Goal: Communication & Community: Ask a question

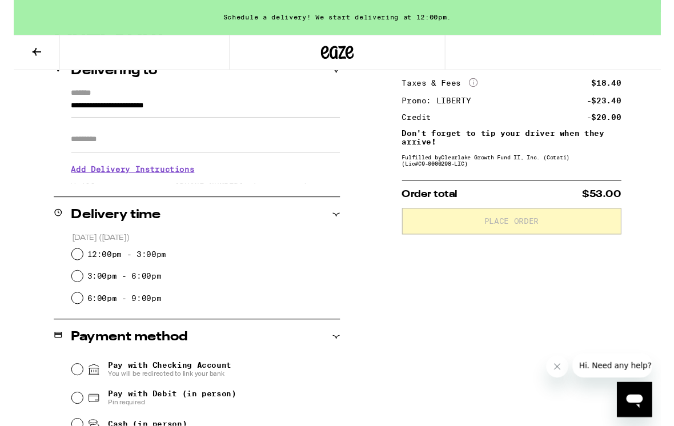
scroll to position [151, 0]
click at [156, 187] on h3 "Add Delivery Instructions" at bounding box center [200, 176] width 280 height 26
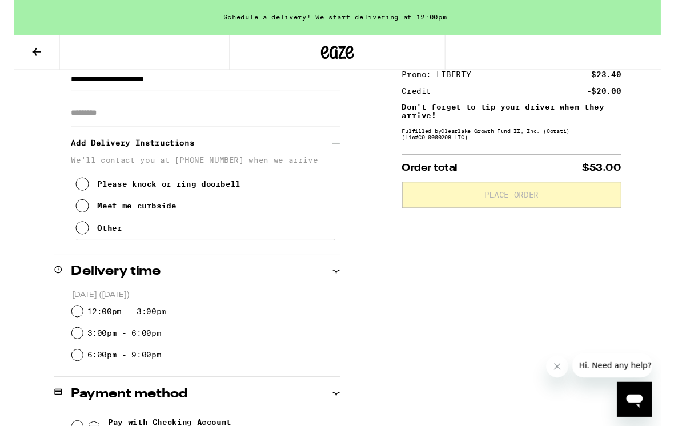
click at [164, 211] on button "Meet me curbside" at bounding box center [117, 214] width 105 height 23
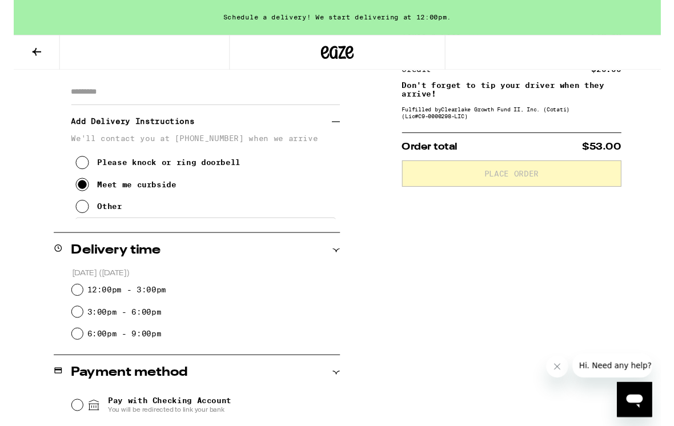
scroll to position [201, 0]
click at [328, 129] on h3 "Add Delivery Instructions" at bounding box center [195, 126] width 271 height 26
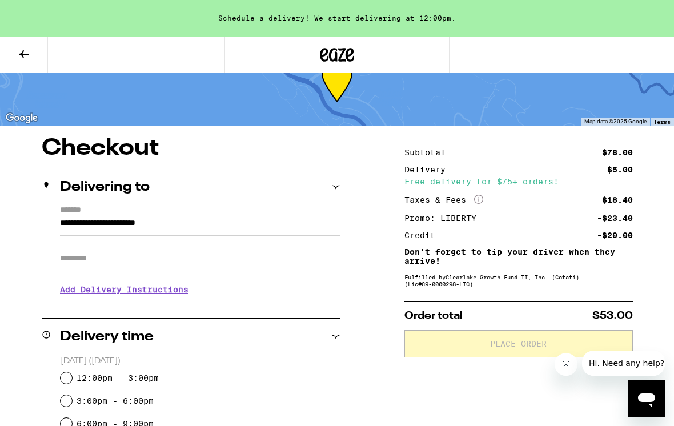
scroll to position [72, 0]
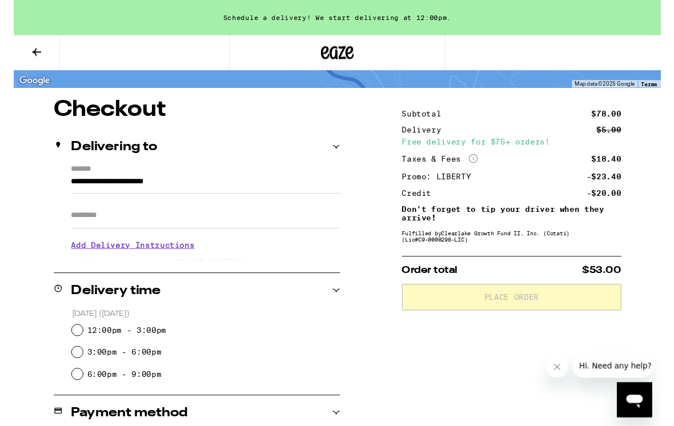
click at [179, 261] on h3 "Add Delivery Instructions" at bounding box center [200, 255] width 280 height 26
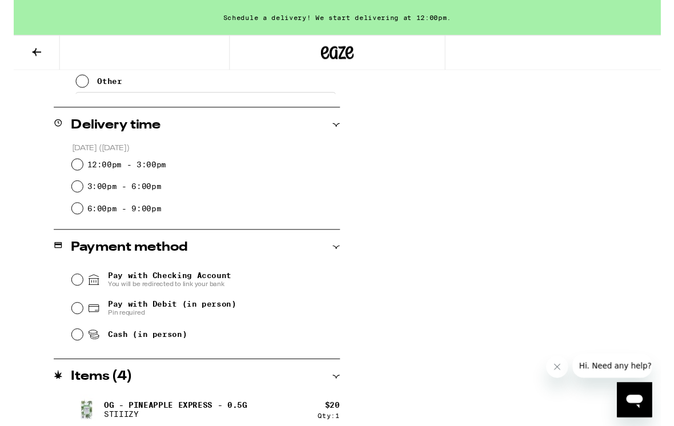
scroll to position [336, 0]
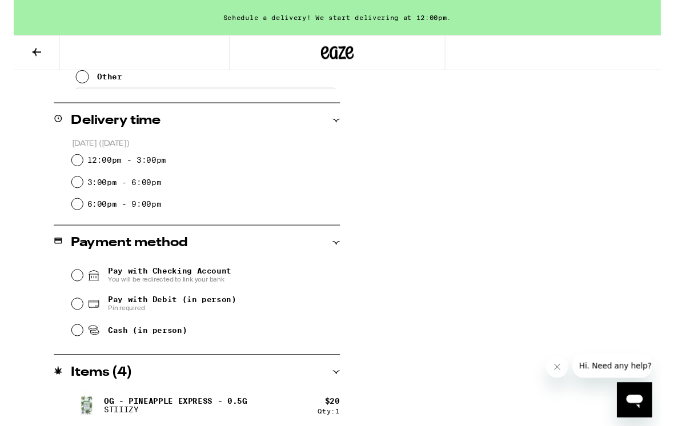
click at [150, 171] on label "12:00pm - 3:00pm" at bounding box center [118, 166] width 82 height 9
click at [72, 171] on input "12:00pm - 3:00pm" at bounding box center [66, 166] width 11 height 11
radio input "true"
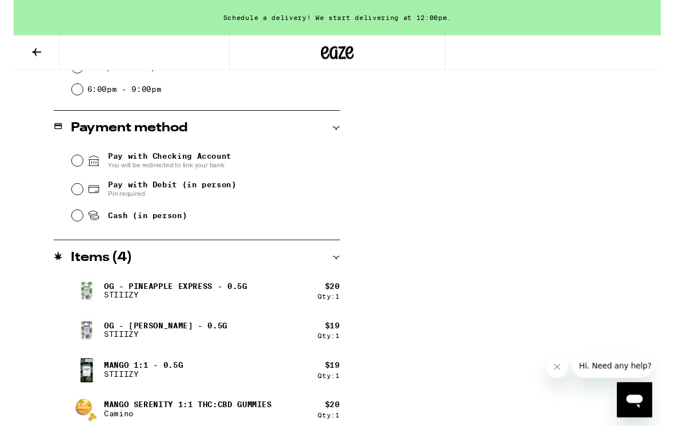
scroll to position [454, 0]
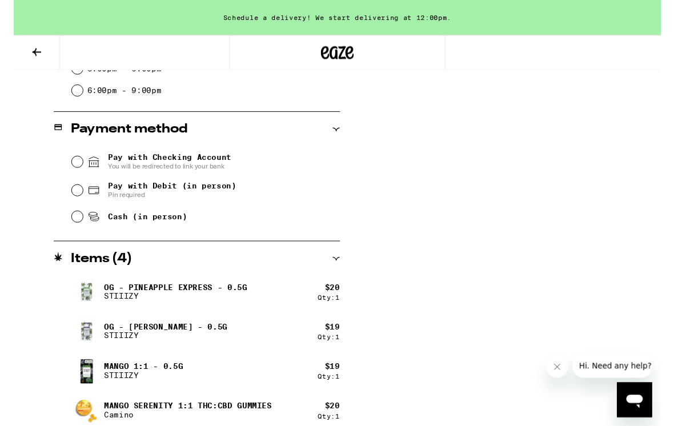
click at [198, 198] on span "Pay with Debit (in person)" at bounding box center [165, 193] width 134 height 9
click at [72, 199] on input "Pay with Debit (in person) Pin required" at bounding box center [66, 197] width 11 height 11
radio input "true"
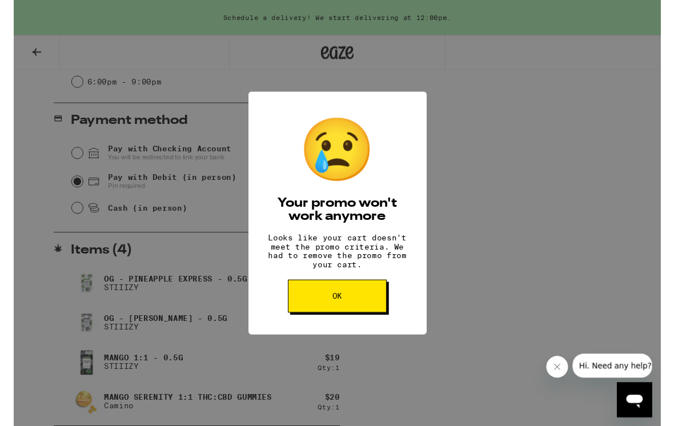
click at [348, 314] on button "OK" at bounding box center [337, 308] width 103 height 34
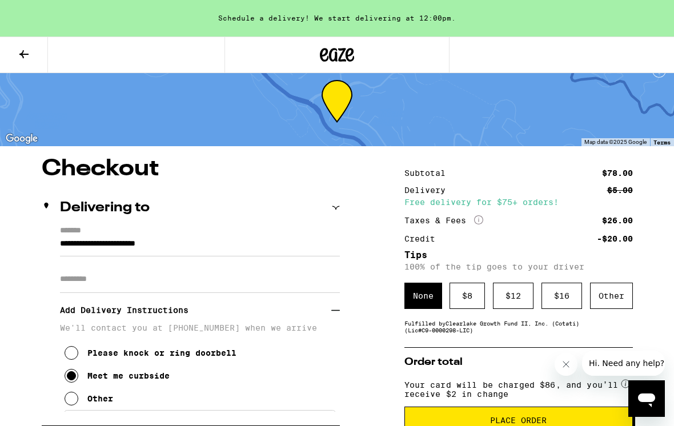
scroll to position [2, 0]
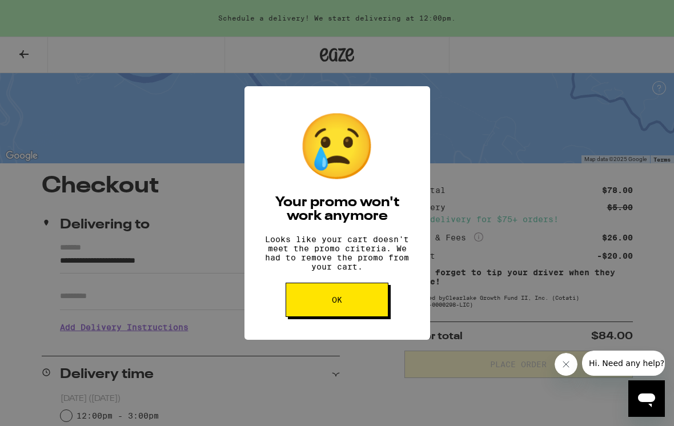
click at [347, 309] on button "OK" at bounding box center [337, 300] width 103 height 34
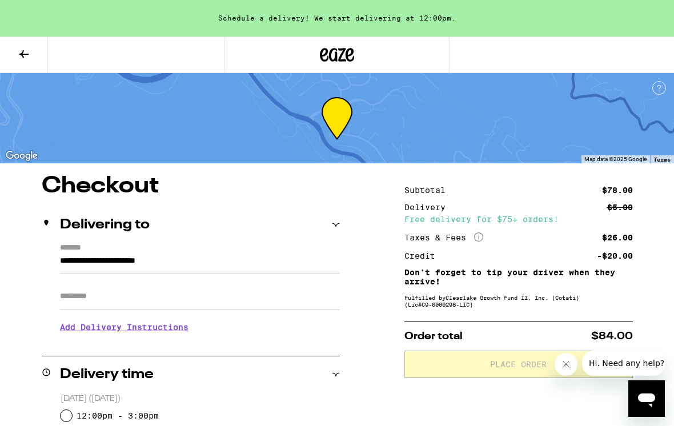
click at [23, 59] on icon at bounding box center [24, 54] width 14 height 14
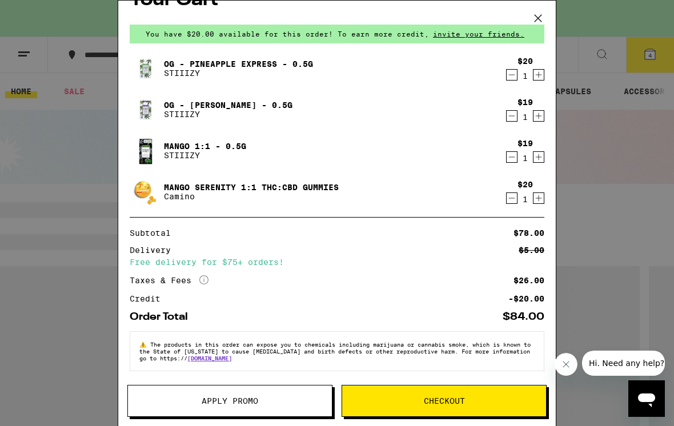
scroll to position [31, 0]
click at [251, 402] on span "Apply Promo" at bounding box center [230, 401] width 57 height 8
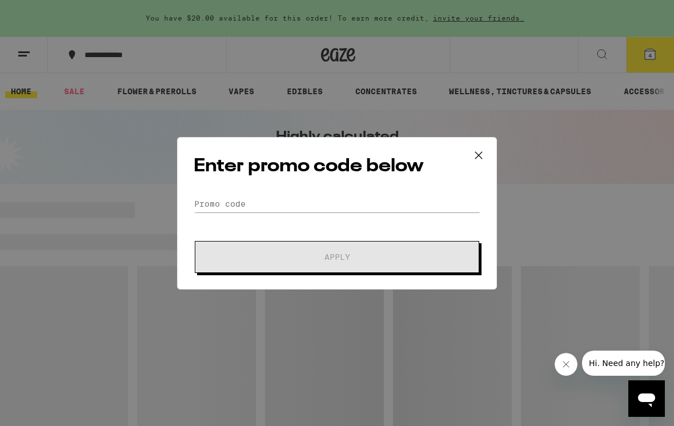
scroll to position [3, 0]
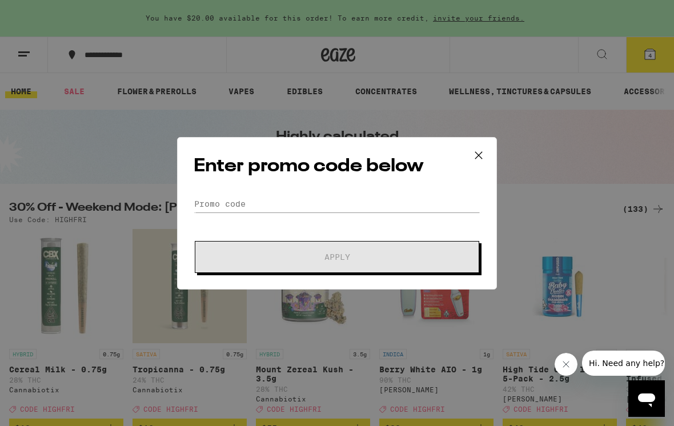
click at [365, 189] on div "Enter promo code below Promo Code Apply" at bounding box center [337, 213] width 320 height 152
click at [379, 208] on input "Promo Code" at bounding box center [337, 203] width 287 height 17
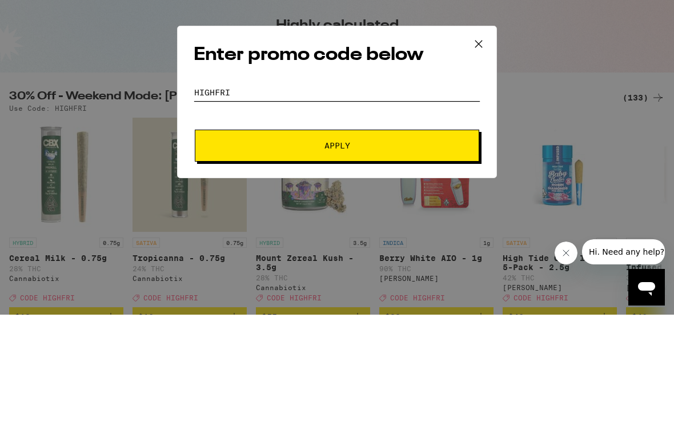
type input "highfri"
click at [368, 253] on span "Apply" at bounding box center [337, 257] width 206 height 8
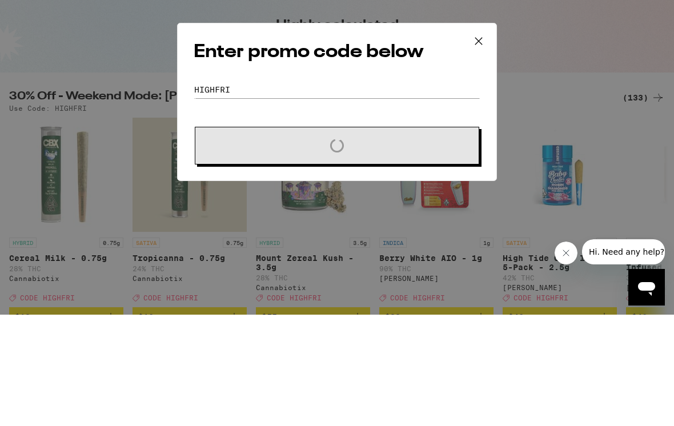
scroll to position [111, 0]
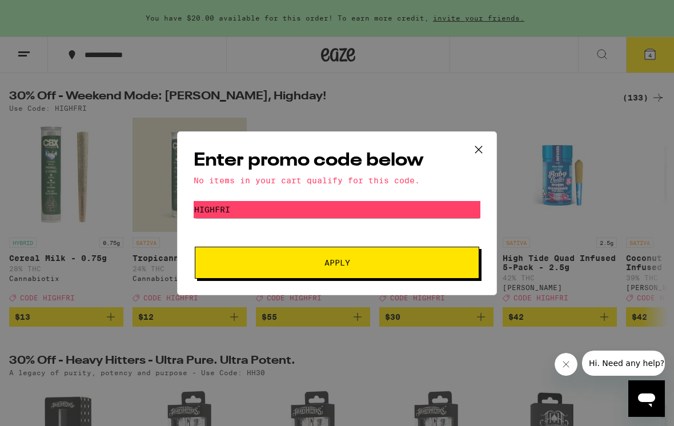
click at [474, 147] on icon at bounding box center [478, 149] width 17 height 17
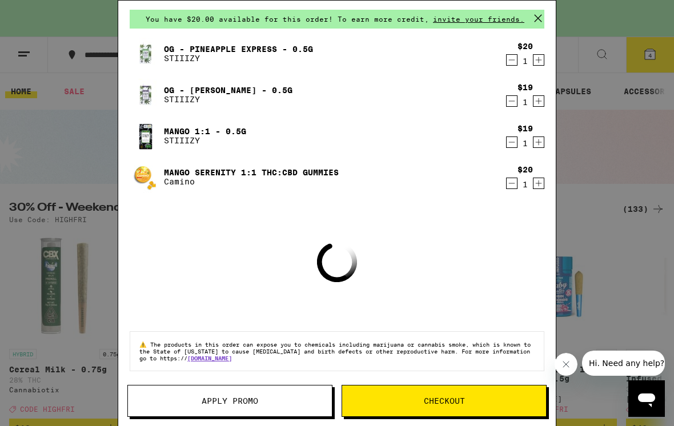
scroll to position [43, 0]
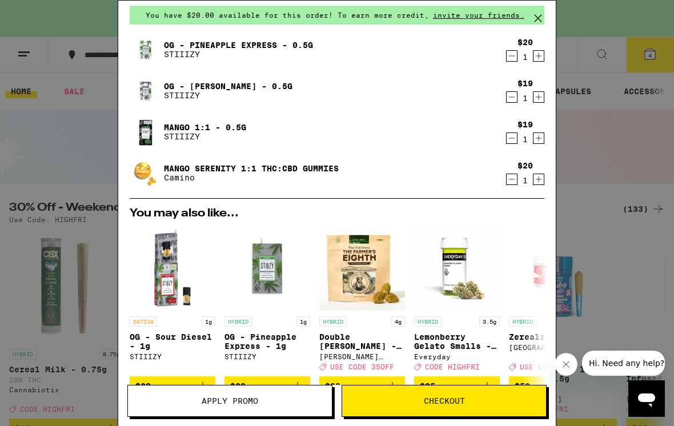
click at [275, 397] on span "Apply Promo" at bounding box center [230, 401] width 204 height 8
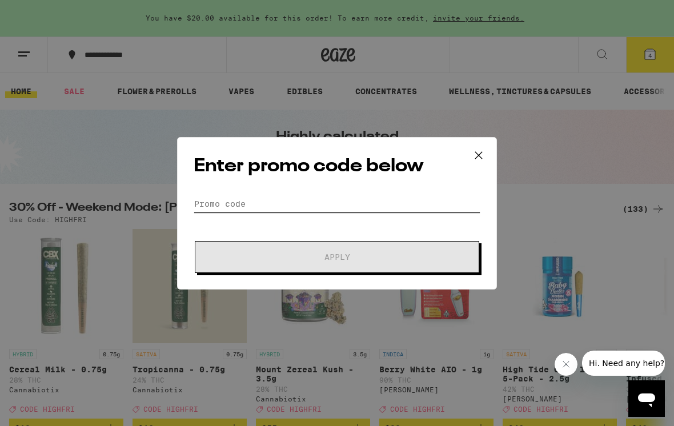
click at [395, 200] on input "Promo Code" at bounding box center [337, 203] width 287 height 17
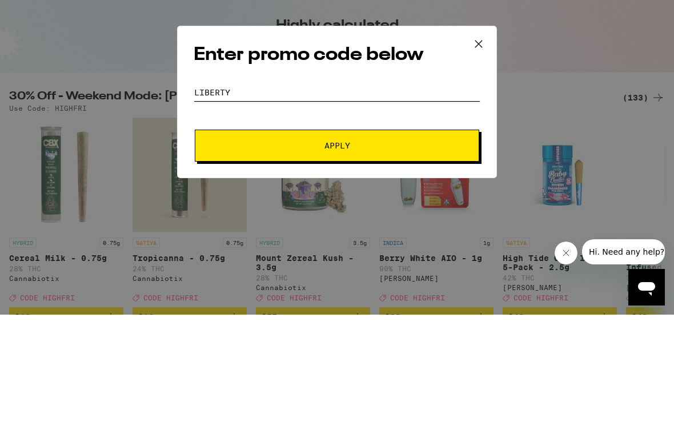
type input "liberty"
click at [376, 241] on button "Apply" at bounding box center [337, 257] width 284 height 32
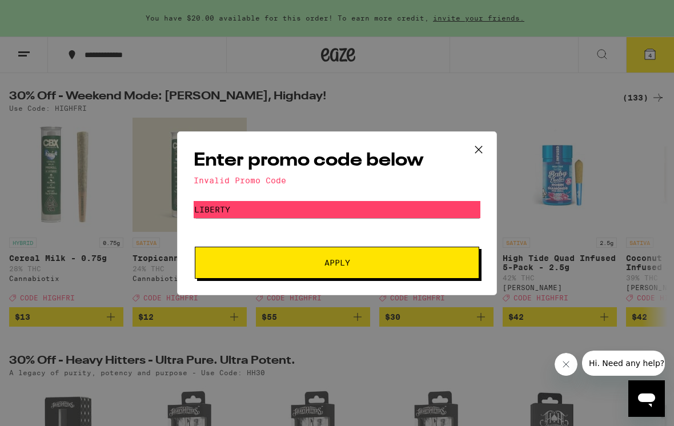
click at [485, 138] on button at bounding box center [478, 150] width 35 height 37
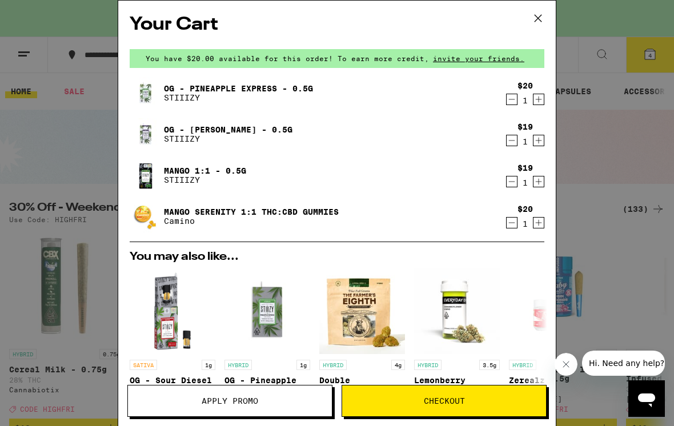
click at [533, 17] on icon at bounding box center [537, 18] width 17 height 17
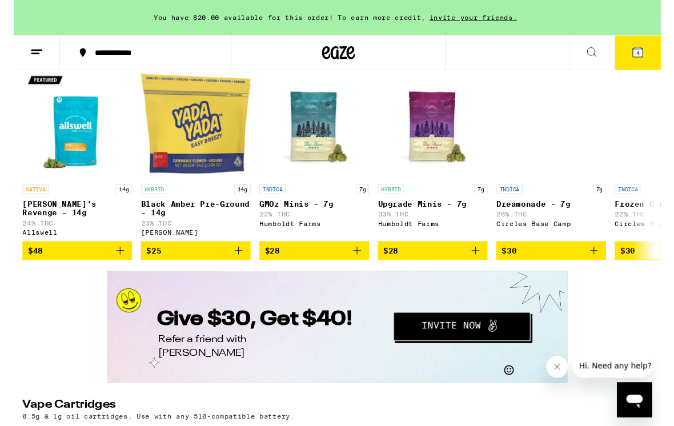
scroll to position [1466, 0]
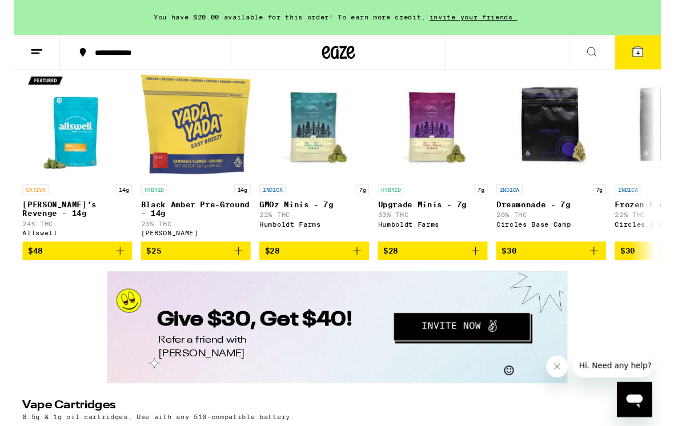
click at [646, 53] on icon at bounding box center [650, 54] width 10 height 10
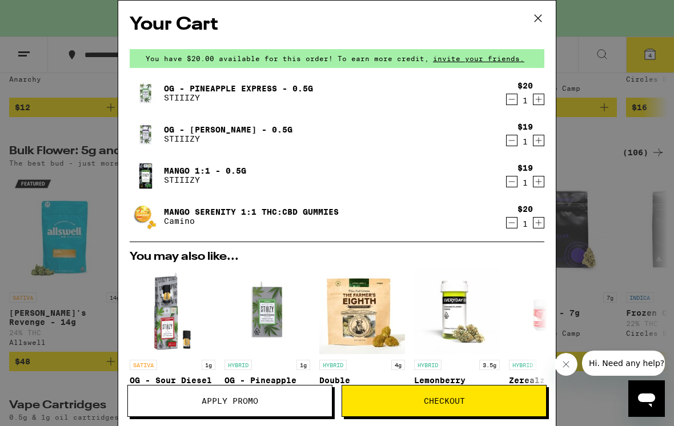
click at [504, 103] on div "$20 1" at bounding box center [522, 93] width 43 height 24
click at [513, 98] on icon "Decrement" at bounding box center [511, 100] width 10 height 14
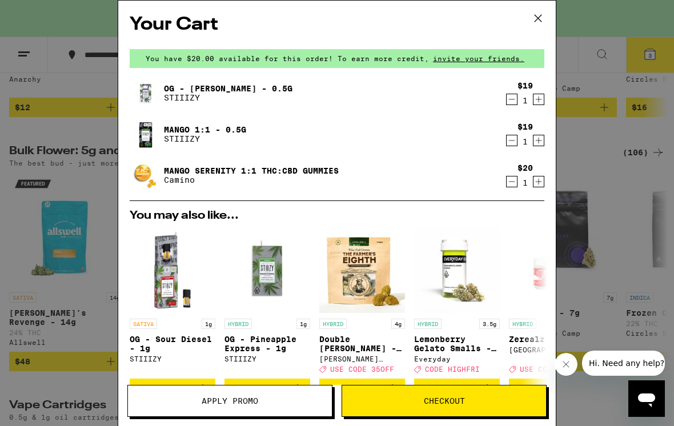
click at [537, 7] on button at bounding box center [537, 19] width 35 height 37
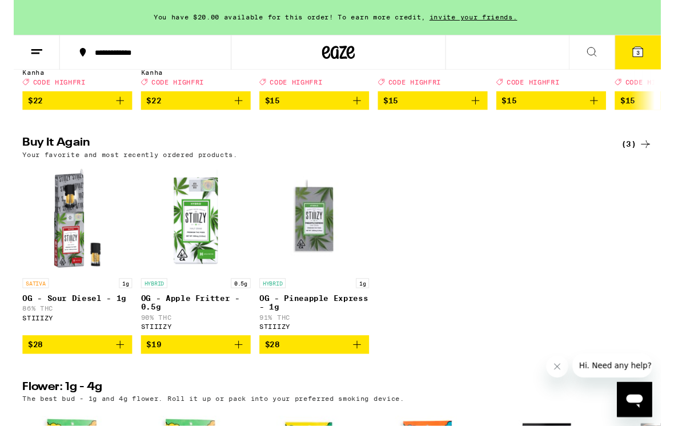
scroll to position [859, 0]
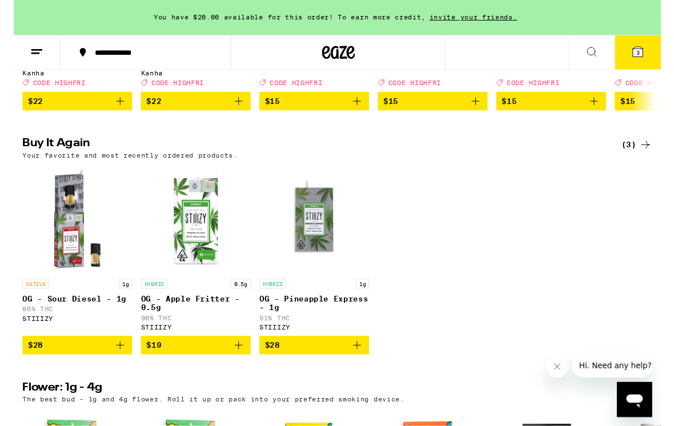
click at [593, 56] on button at bounding box center [602, 55] width 48 height 36
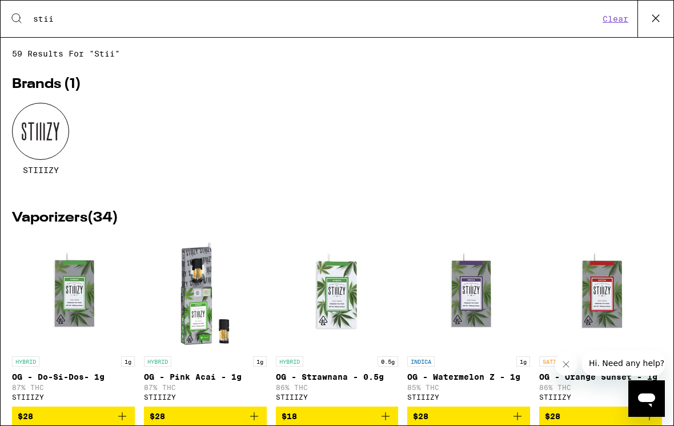
type input "stii"
click at [51, 132] on div at bounding box center [40, 131] width 57 height 57
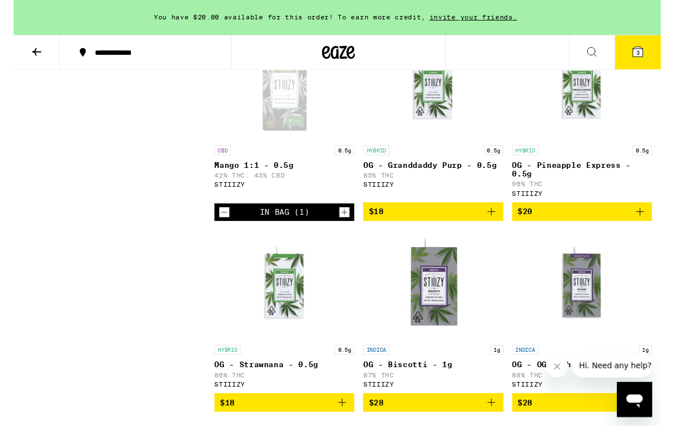
click at [651, 228] on icon "Add to bag" at bounding box center [652, 221] width 14 height 14
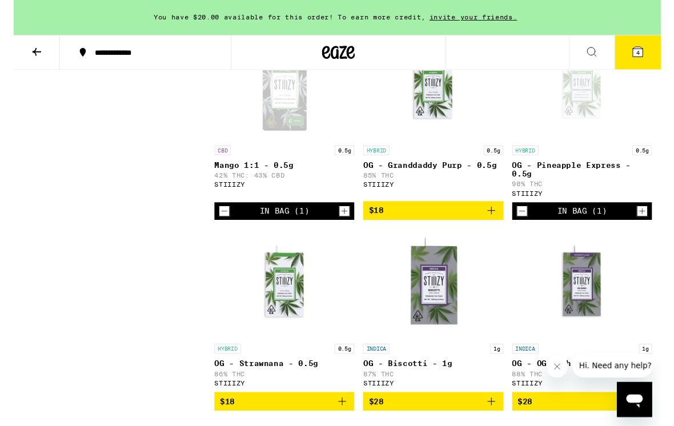
scroll to position [1574, 0]
click at [654, 56] on icon at bounding box center [650, 54] width 10 height 10
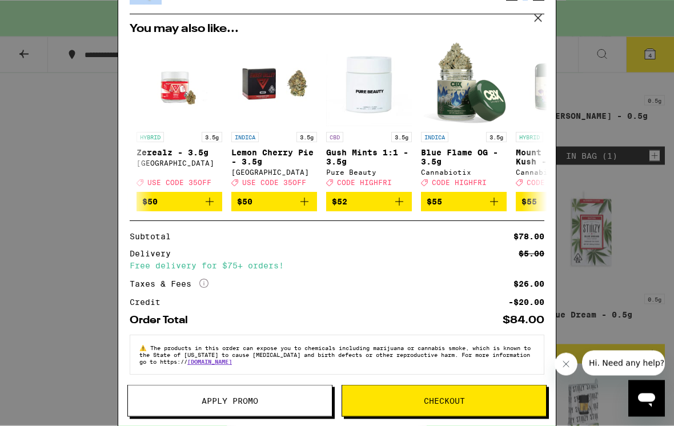
scroll to position [0, 373]
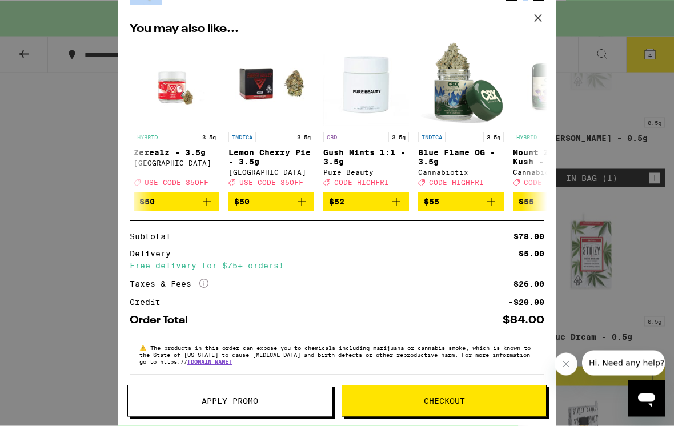
click at [540, 20] on icon at bounding box center [537, 18] width 7 height 7
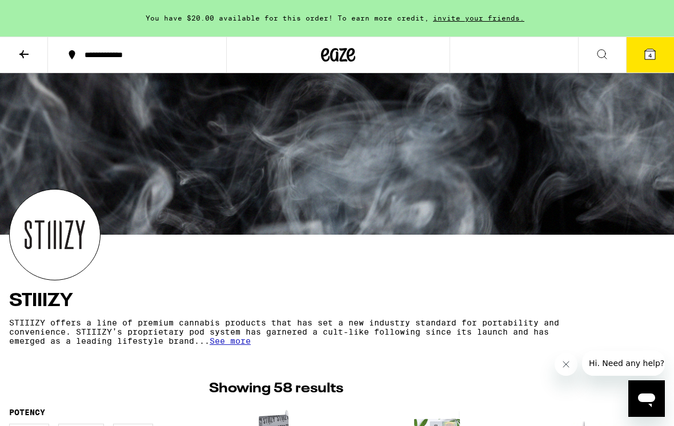
click at [25, 70] on button at bounding box center [24, 55] width 48 height 36
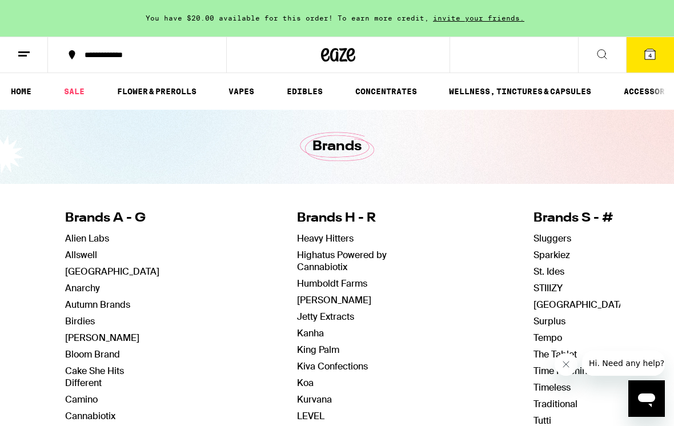
click at [26, 59] on icon at bounding box center [24, 54] width 14 height 14
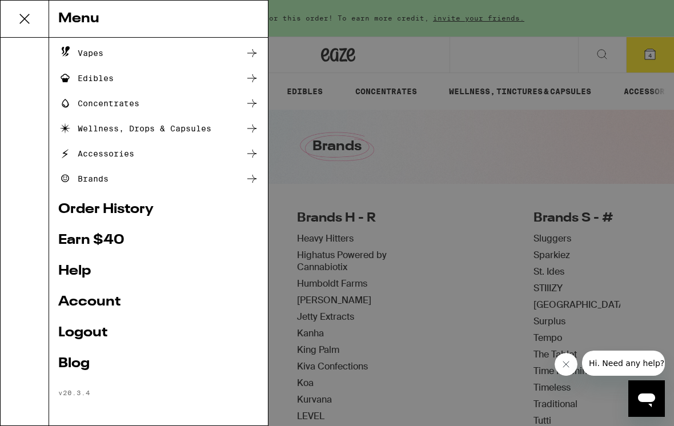
scroll to position [99, 0]
click at [76, 273] on link "Help" at bounding box center [158, 271] width 200 height 14
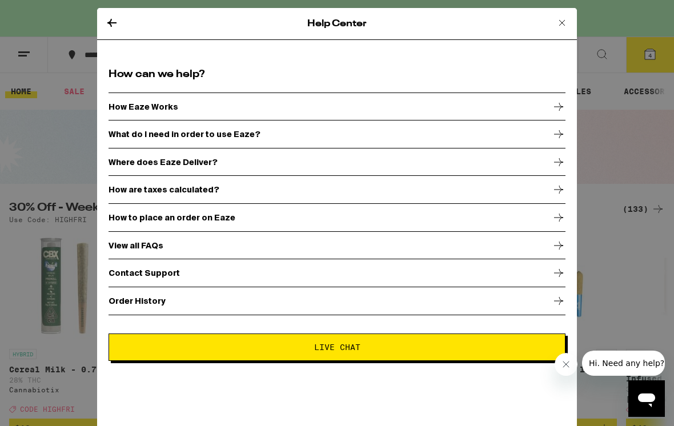
click at [457, 336] on button "Live Chat" at bounding box center [336, 346] width 457 height 27
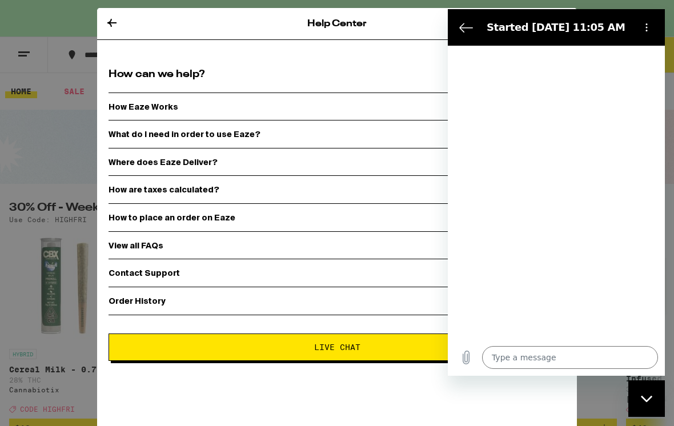
type textarea "x"
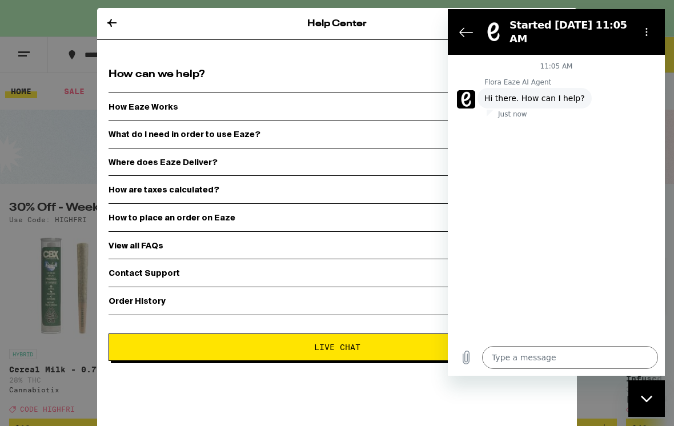
click at [585, 369] on textarea at bounding box center [570, 357] width 176 height 23
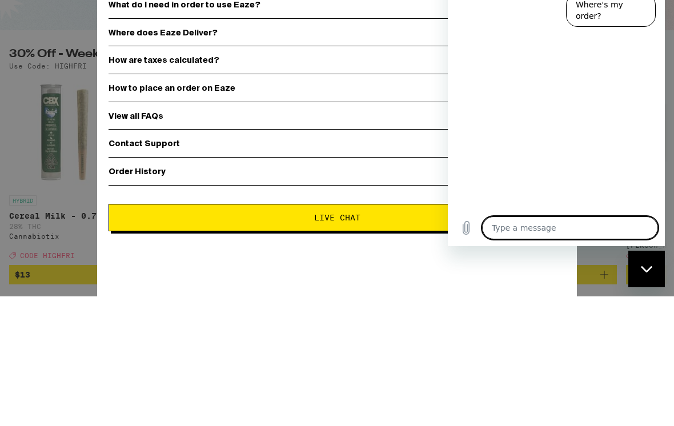
type textarea "h"
type textarea "x"
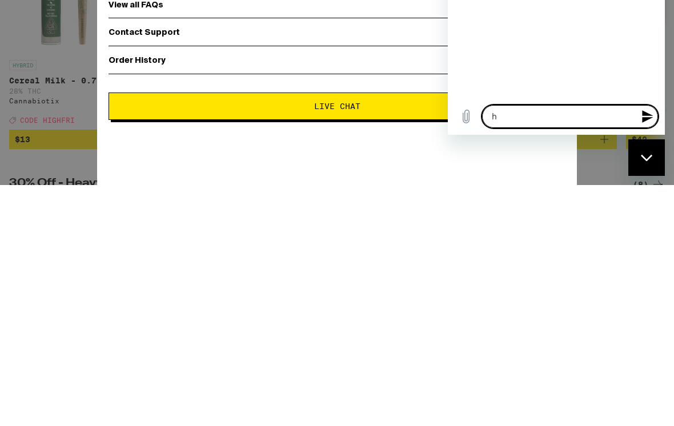
type textarea "he"
type textarea "x"
type textarea "hel"
type textarea "x"
type textarea "hell"
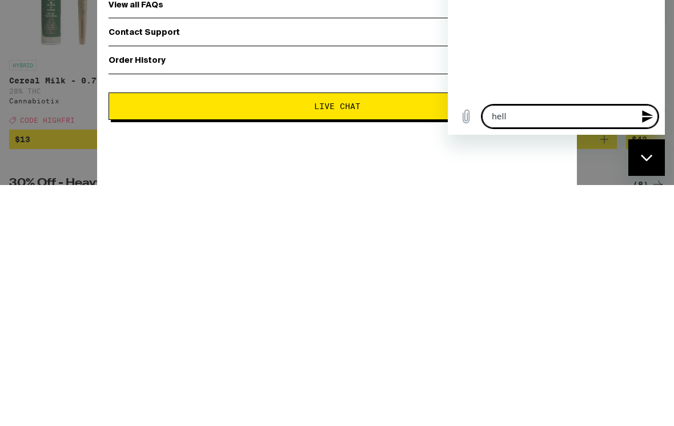
type textarea "x"
type textarea "hello"
type textarea "x"
type textarea "hello!"
type textarea "x"
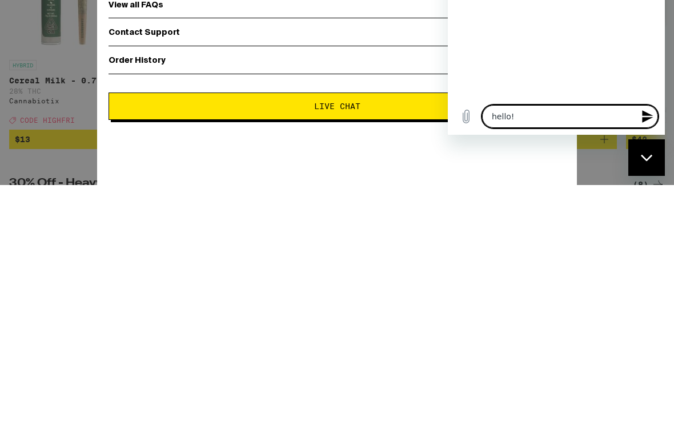
type textarea "hello!"
type textarea "x"
type textarea "hello! i"
type textarea "x"
type textarea "hello! i"
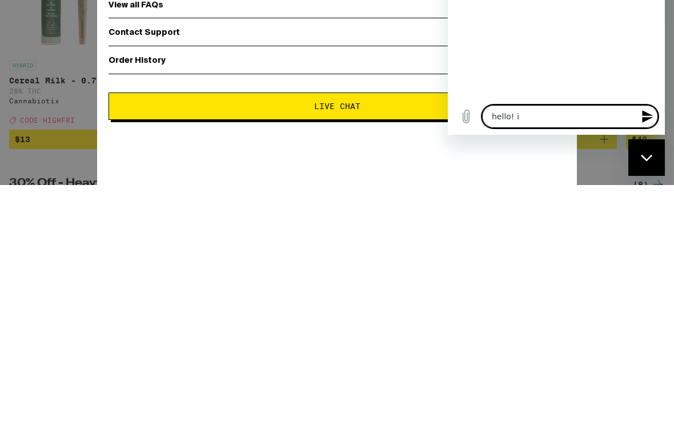
type textarea "x"
type textarea "hello! i j"
type textarea "x"
type textarea "hello! i ju"
type textarea "x"
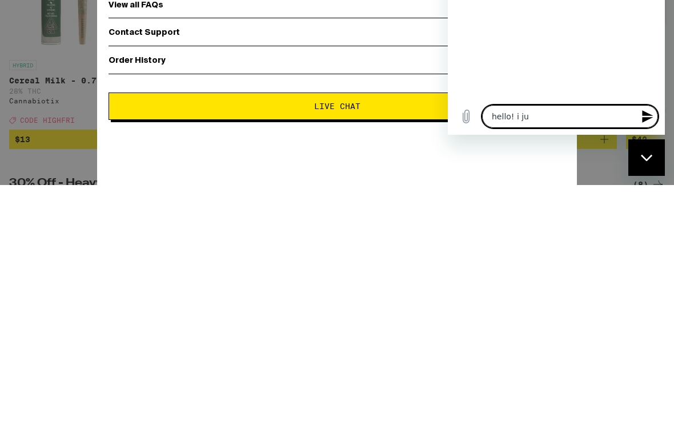
type textarea "hello! i jud"
type textarea "x"
type textarea "hello! i judt"
type textarea "x"
type textarea "hello! i just"
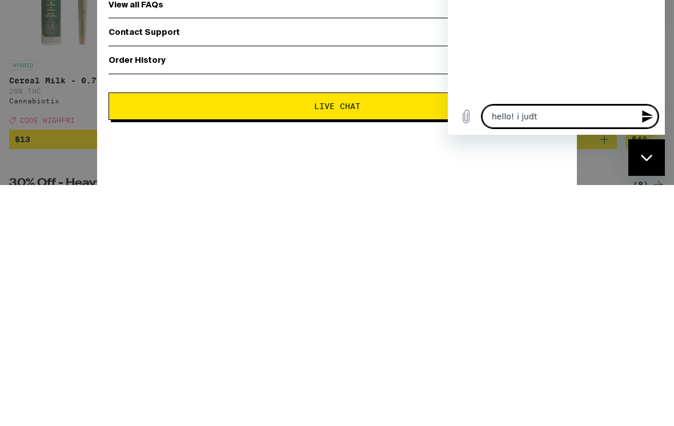
type textarea "x"
type textarea "hello! i just"
type textarea "x"
type textarea "hello! i just h"
type textarea "x"
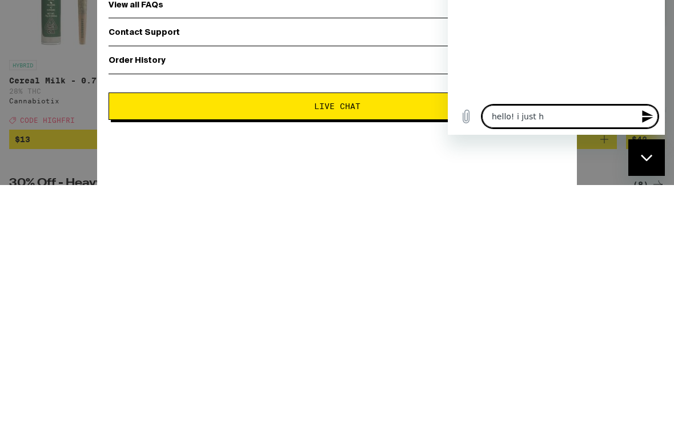
type textarea "hello! i just ha"
type textarea "x"
type textarea "hello! i just hav"
type textarea "x"
type textarea "hello! i just have"
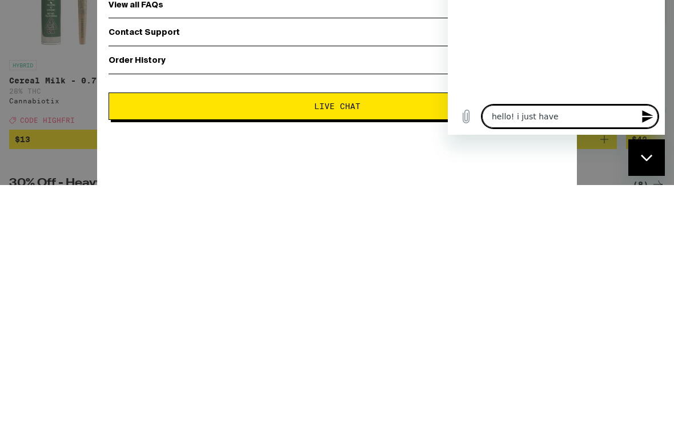
type textarea "x"
type textarea "hello! i just have"
type textarea "x"
type textarea "hello! i just have a"
type textarea "x"
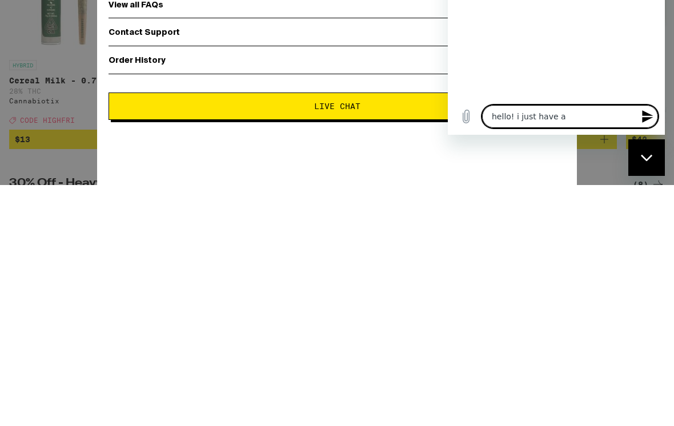
type textarea "hello! i just have a"
type textarea "x"
type textarea "hello! i just have a q"
type textarea "x"
type textarea "hello! i just have a qy"
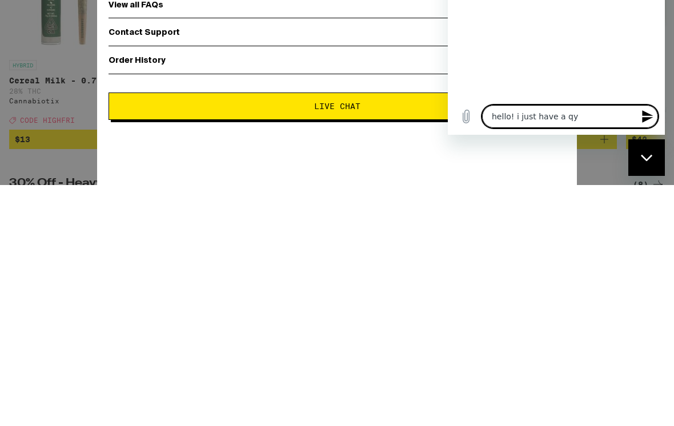
type textarea "x"
type textarea "hello! i just have a question"
type textarea "x"
type textarea "hello! i just have a question"
type textarea "x"
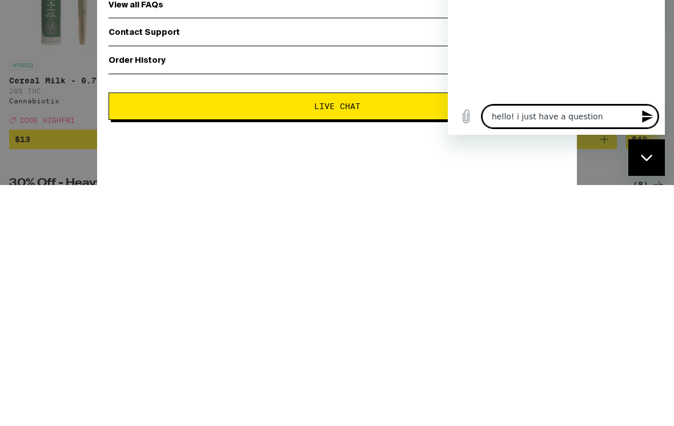
type textarea "hello! i just have a question f"
type textarea "x"
type textarea "hello! i just have a question fo"
type textarea "x"
type textarea "hello! i just have a question for"
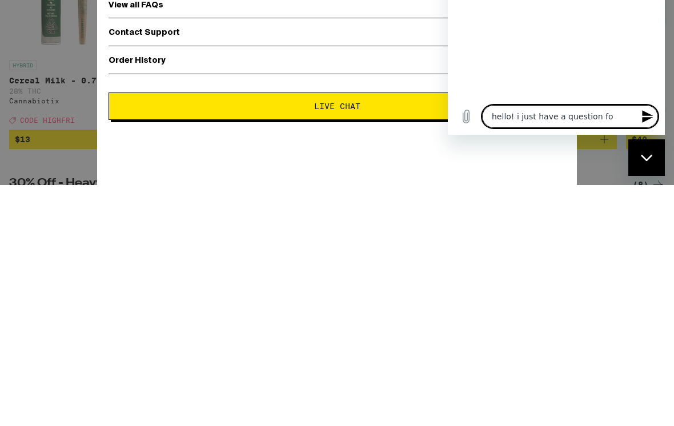
type textarea "x"
type textarea "hello! i just have a question for"
type textarea "x"
type textarea "hello! i just have a question for y"
type textarea "x"
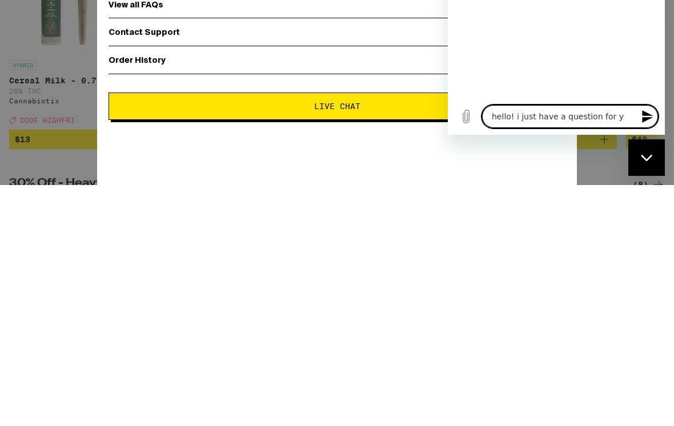
type textarea "hello! i just have a question for yo"
type textarea "x"
type textarea "hello! i just have a question for you"
type textarea "x"
type textarea "hello! i just have a question for you"
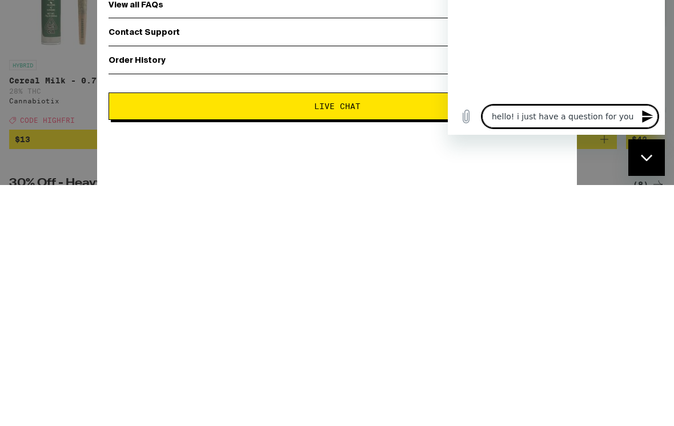
type textarea "x"
type textarea "hello! i just have a question for you."
type textarea "x"
type textarea "hello! i just have a question for you."
type textarea "x"
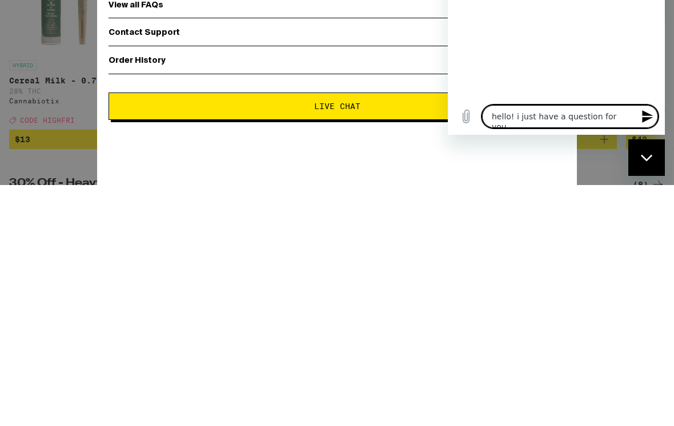
type textarea "hello! i just have a question for you. a"
type textarea "x"
type textarea "hello! i just have a question for you. a,"
type textarea "x"
type textarea "hello! i just have a question for you. a"
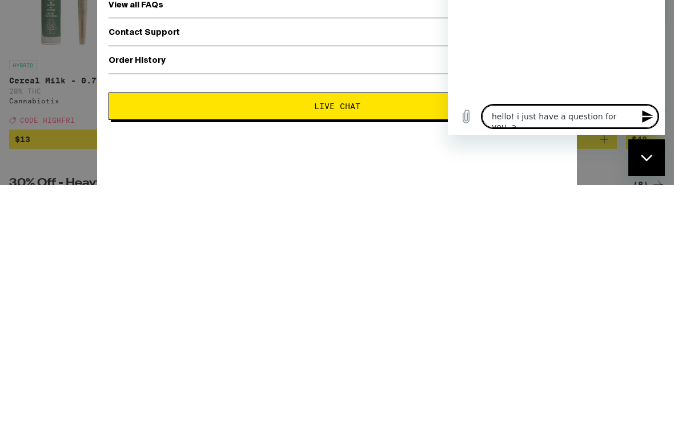
type textarea "x"
type textarea "hello! i just have a question for you. am"
type textarea "x"
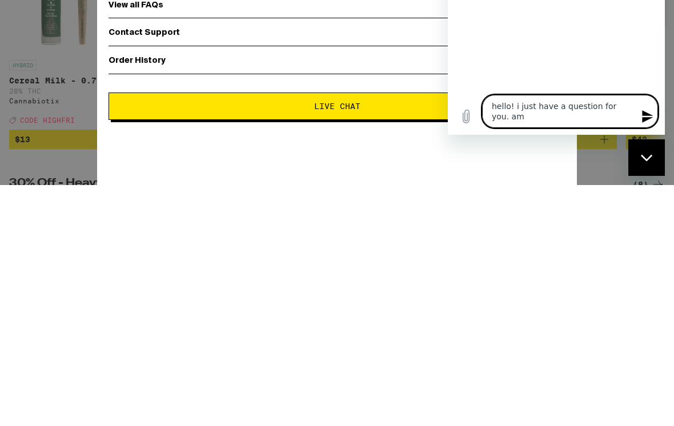
type textarea "hello! i just have a question for you. am"
type textarea "x"
type textarea "hello! i just have a question for you. am i"
type textarea "x"
type textarea "hello! i just have a question for you. am i"
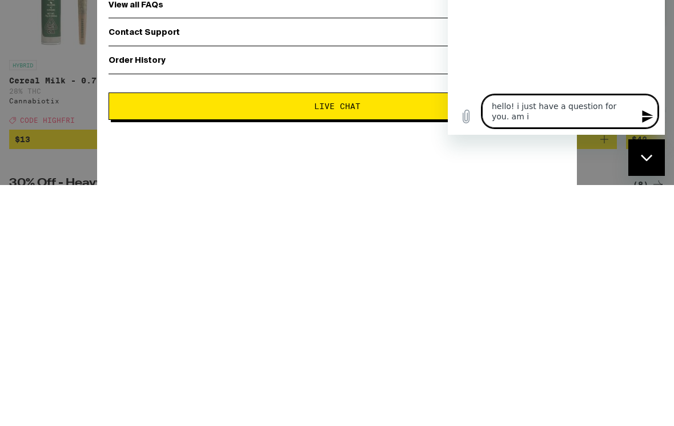
type textarea "x"
type textarea "hello! i just have a question for you. am i a"
type textarea "x"
type textarea "hello! i just have a question for you. am i ab"
type textarea "x"
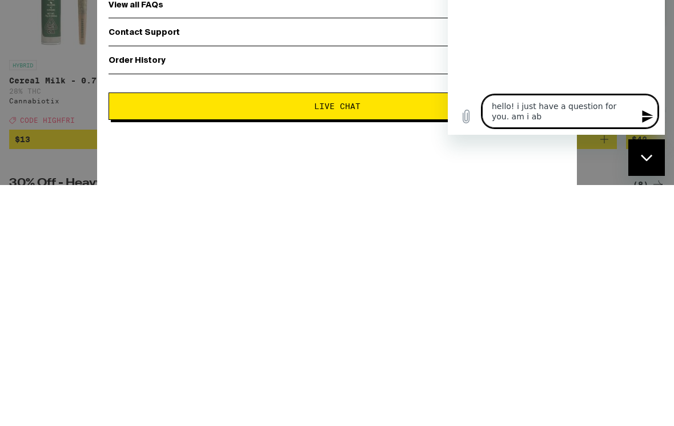
type textarea "hello! i just have a question for you. am i abo"
type textarea "x"
type textarea "hello! i just have a question for you. am i [GEOGRAPHIC_DATA]"
type textarea "x"
type textarea "hello! i just have a question for you. am i able"
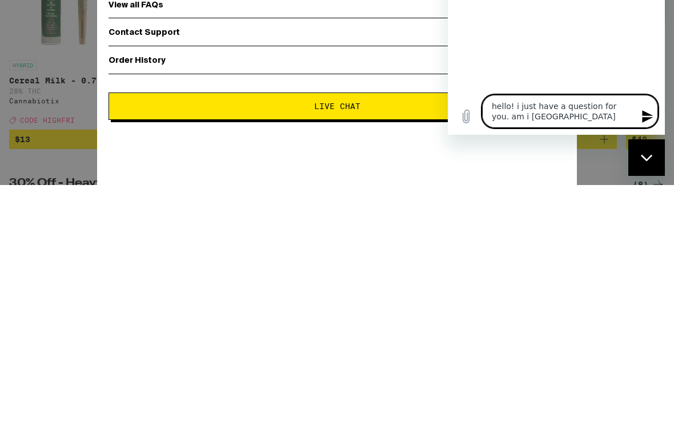
type textarea "x"
type textarea "hello! i just have a question for you. am i able"
type textarea "x"
type textarea "hello! i just have a question for you. am i able t"
type textarea "x"
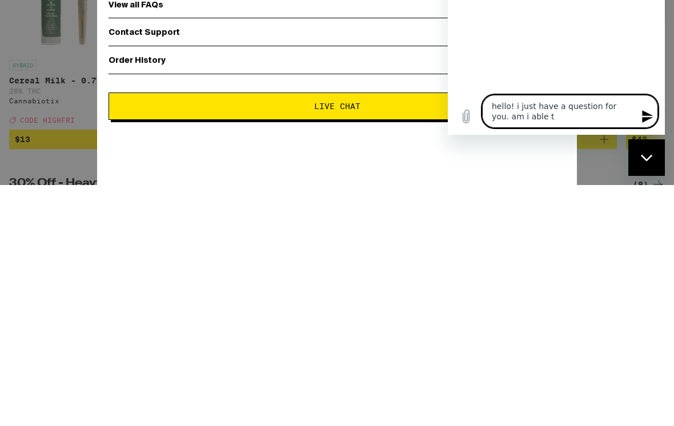
type textarea "hello! i just have a question for you. am i able to"
type textarea "x"
type textarea "hello! i just have a question for you. am i able to"
type textarea "x"
type textarea "hello! i just have a question for you. am i able to p"
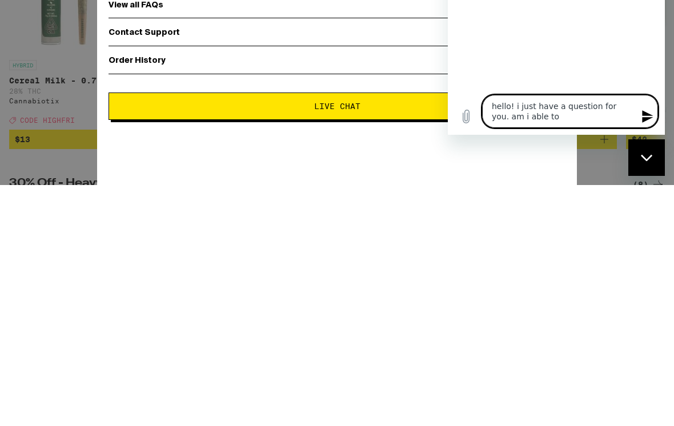
type textarea "x"
type textarea "hello! i just have a question for you. am i able to pa"
type textarea "x"
type textarea "hello! i just have a question for you. am i able to pay"
type textarea "x"
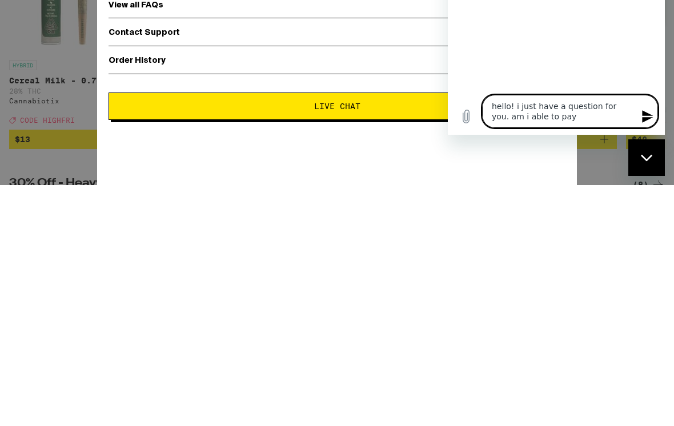
type textarea "hello! i just have a question for you. am i able to pay"
type textarea "x"
type textarea "hello! i just have a question for you. am i able to pay f"
type textarea "x"
type textarea "hello! i just have a question for you. am i able to pay fo"
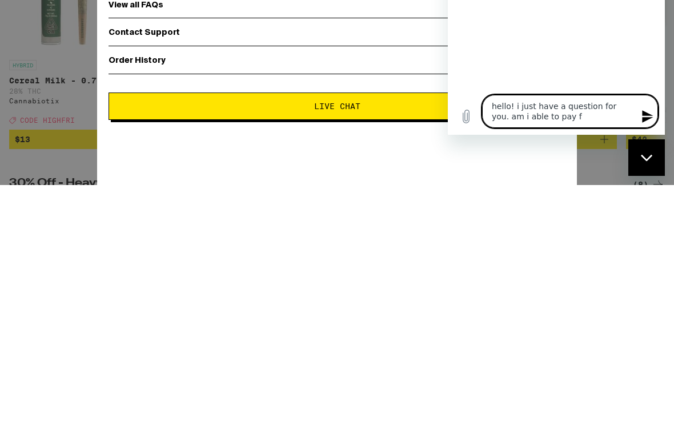
type textarea "x"
type textarea "hello! i just have a question for you. am i able to pay for"
type textarea "x"
type textarea "hello! i just have a question for you. am i able to pay for"
type textarea "x"
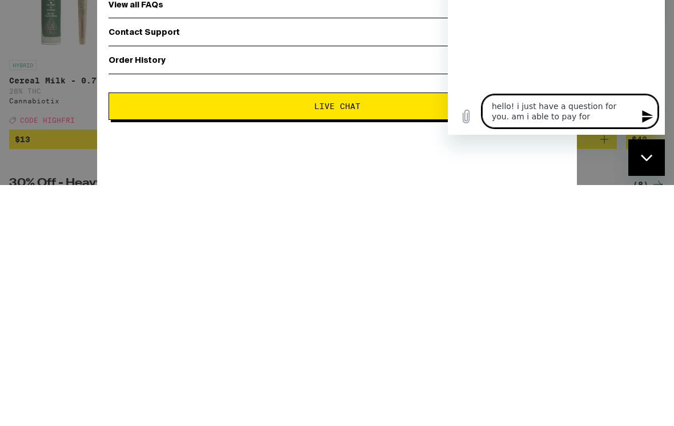
type textarea "hello! i just have a question for you. am i able to pay for a"
type textarea "x"
type textarea "hello! i just have a question for you. am i able to pay for an"
type textarea "x"
type textarea "hello! i just have a question for you. am i able to pay for an"
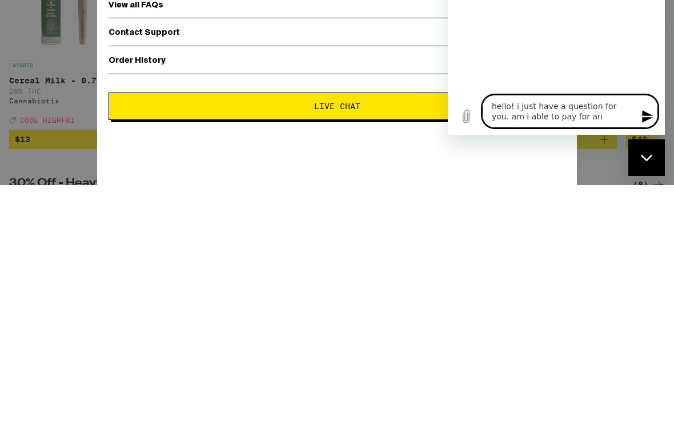
type textarea "x"
type textarea "hello! i just have a question for you. am i able to pay for an o"
type textarea "x"
type textarea "hello! i just have a question for you. am i able to pay for an or"
type textarea "x"
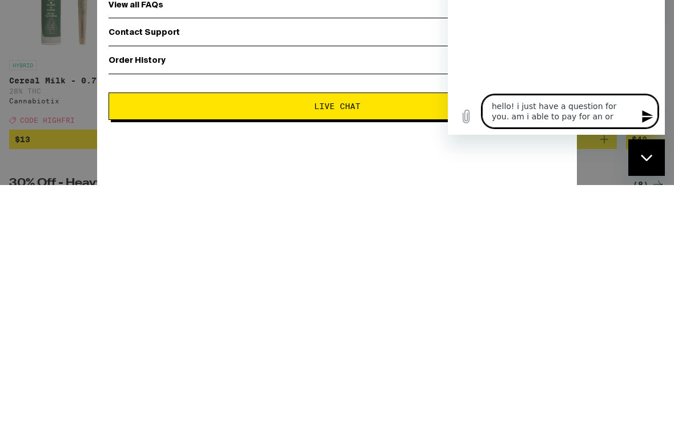
type textarea "hello! i just have a question for you. am i able to pay for an ord"
type textarea "x"
type textarea "hello! i just have a question for you. am i able to pay for an orde"
type textarea "x"
type textarea "hello! i just have a question for you. am i able to pay for an order"
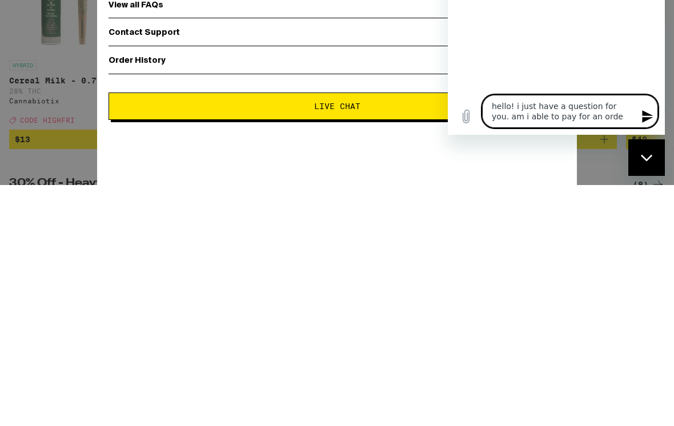
type textarea "x"
type textarea "hello! i just have a question for you. am i able to pay for an order"
type textarea "x"
type textarea "hello! i just have a question for you. am i able to pay for an order p"
type textarea "x"
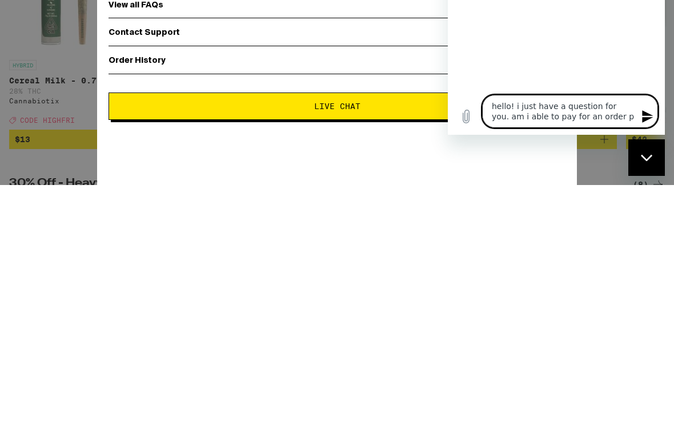
type textarea "hello! i just have a question for you. am i able to pay for an order pa"
type textarea "x"
type textarea "hello! i just have a question for you. am i able to pay for an order par"
type textarea "x"
type textarea "hello! i just have a question for you. am i able to pay for an order part"
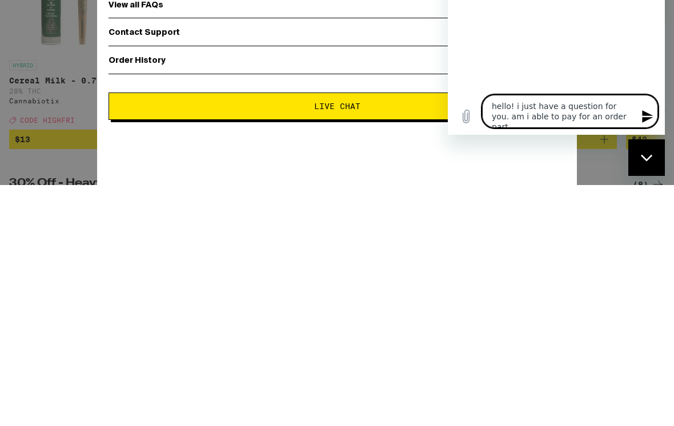
type textarea "x"
type textarea "hello! i just have a question for you. am i able to pay for an order part"
type textarea "x"
type textarea "hello! i just have a question for you. am i able to pay for an order part c"
type textarea "x"
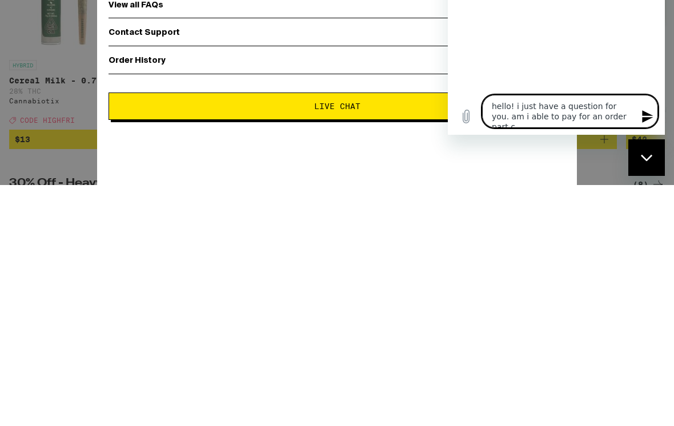
type textarea "hello! i just have a question for you. am i able to pay for an order part ca"
type textarea "x"
type textarea "hello! i just have a question for you. am i able to pay for an order part cas"
type textarea "x"
type textarea "hello! i just have a question for you. am i able to pay for an order part cash"
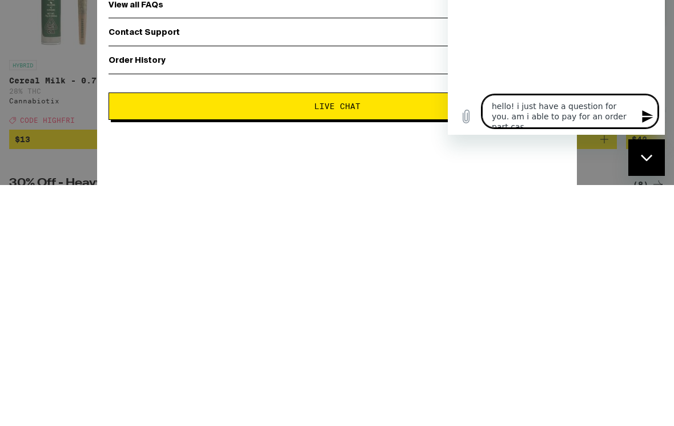
type textarea "x"
type textarea "hello! i just have a question for you. am i able to pay for an order part cash"
type textarea "x"
type textarea "hello! i just have a question for you. am i able to pay for an order part cash a"
type textarea "x"
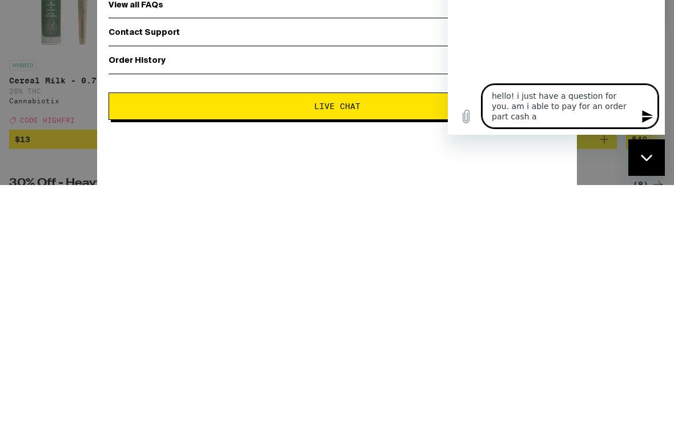
type textarea "hello! i just have a question for you. am i able to pay for an order part cash …"
type textarea "x"
type textarea "hello! i just have a question for you. am i able to pay for an order part cash …"
type textarea "x"
type textarea "hello! i just have a question for you. am i able to pay for an order part cash …"
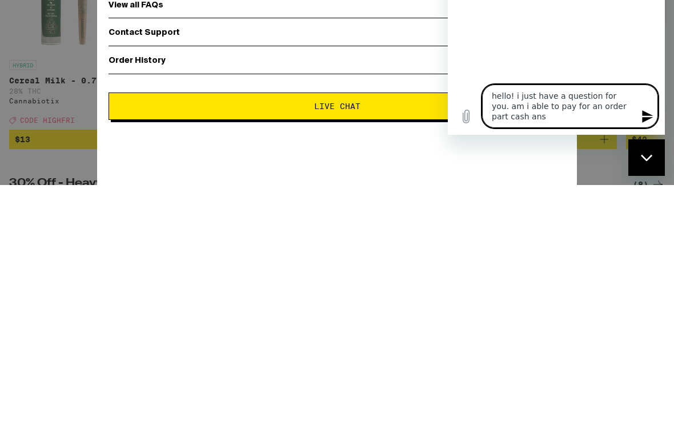
type textarea "x"
type textarea "hello! i just have a question for you. am i able to pay for an order part cash …"
type textarea "x"
type textarea "hello! i just have a question for you. am i able to pay for an order part cash …"
type textarea "x"
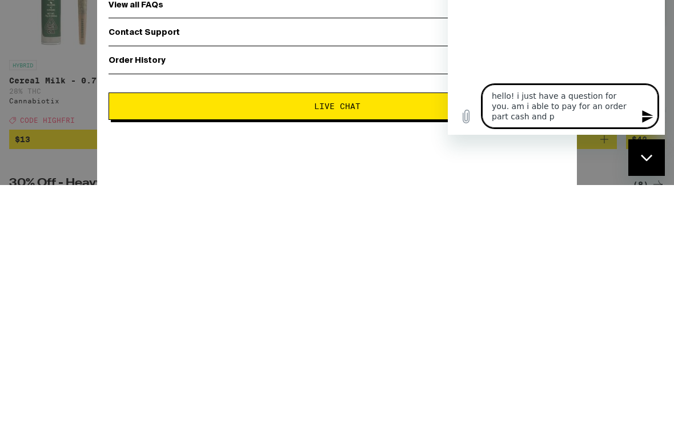
type textarea "hello! i just have a question for you. am i able to pay for an order part cash …"
type textarea "x"
type textarea "hello! i just have a question for you. am i able to pay for an order part cash …"
type textarea "x"
type textarea "hello! i just have a question for you. am i able to pay for an order part cash …"
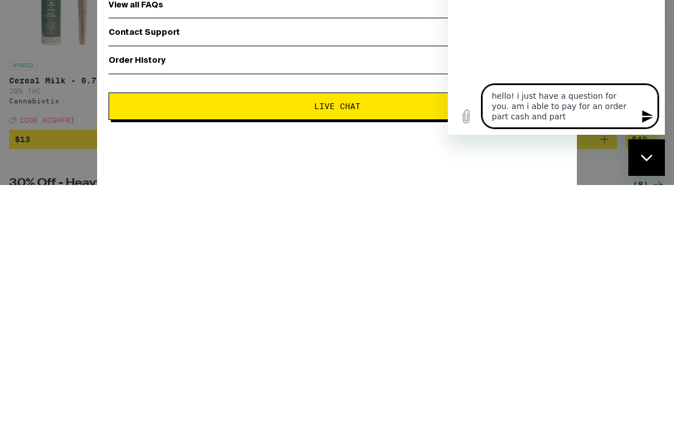
type textarea "x"
type textarea "hello! i just have a question for you. am i able to pay for an order part cash …"
type textarea "x"
type textarea "hello! i just have a question for you. am i able to pay for an order part cash …"
type textarea "x"
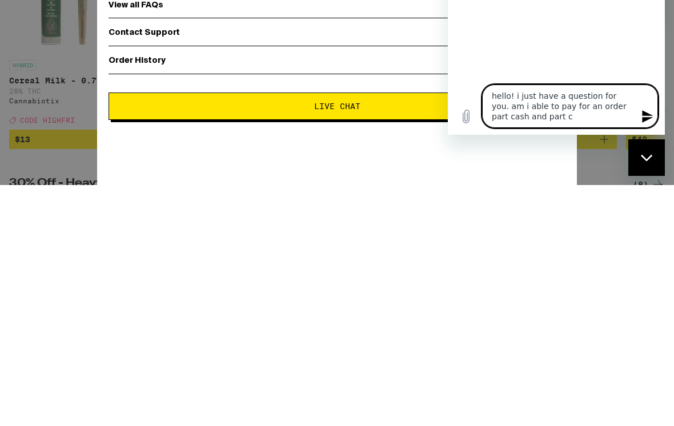
type textarea "hello! i just have a question for you. am i able to pay for an order part cash …"
type textarea "x"
type textarea "hello! i just have a question for you. am i able to pay for an order part cash …"
type textarea "x"
type textarea "hello! i just have a question for you. am i able to pay for an order part cash …"
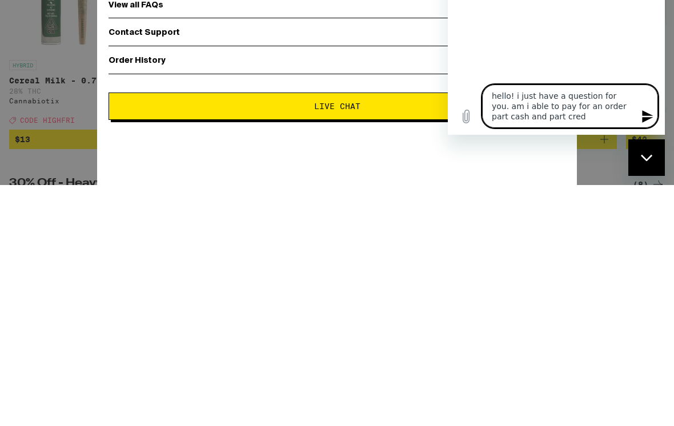
type textarea "x"
type textarea "hello! i just have a question for you. am i able to pay for an order part cash …"
type textarea "x"
type textarea "hello! i just have a question for you. am i able to pay for an order part cash …"
type textarea "x"
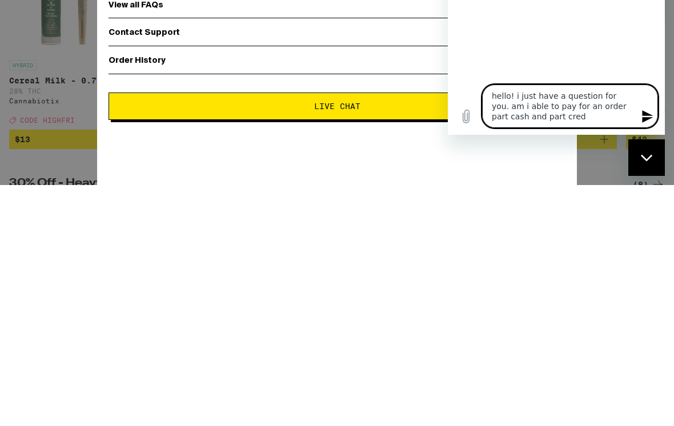
type textarea "hello! i just have a question for you. am i able to pay for an order part cash …"
type textarea "x"
type textarea "hello! i just have a question for you. am i able to pay for an order part cash …"
type textarea "x"
type textarea "hello! i just have a question for you. am i able to pay for an order part cash …"
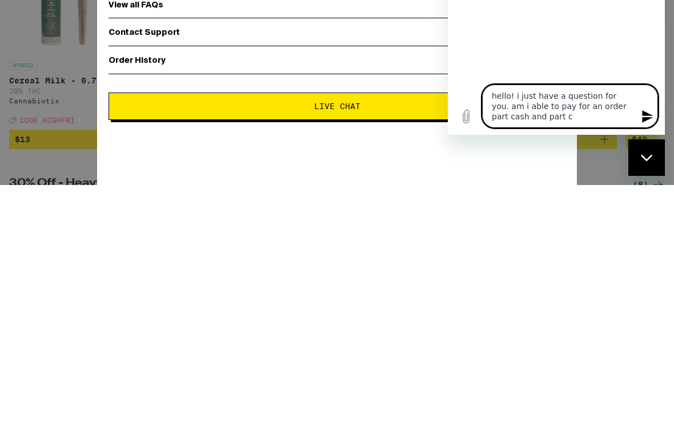
type textarea "x"
type textarea "hello! i just have a question for you. am i able to pay for an order part cash …"
type textarea "x"
type textarea "hello! i just have a question for you. am i able to pay for an order part cash …"
click at [654, 128] on button "Send message" at bounding box center [646, 116] width 23 height 23
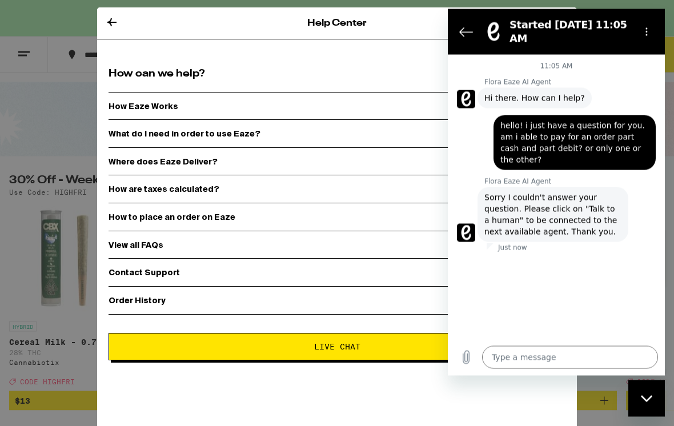
scroll to position [27, 0]
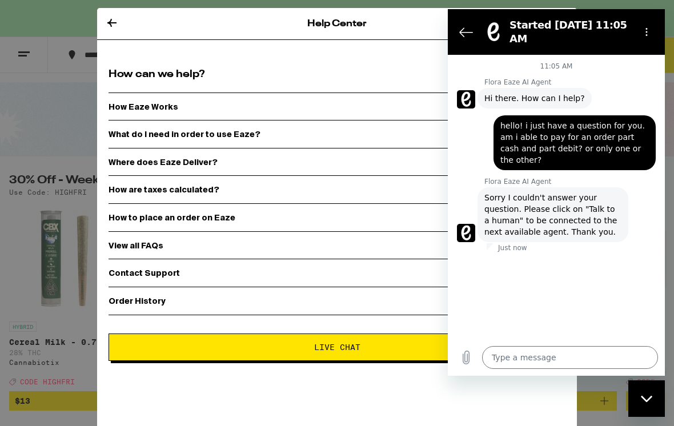
click at [600, 202] on span "Sorry I couldn't answer your question. Please click on "Talk to a human" to be …" at bounding box center [552, 215] width 137 height 46
click at [601, 192] on span "Sorry I couldn't answer your question. Please click on "Talk to a human" to be …" at bounding box center [552, 215] width 137 height 46
click at [596, 196] on span "Sorry I couldn't answer your question. Please click on "Talk to a human" to be …" at bounding box center [552, 215] width 137 height 46
click at [645, 42] on button "Options menu" at bounding box center [646, 32] width 23 height 23
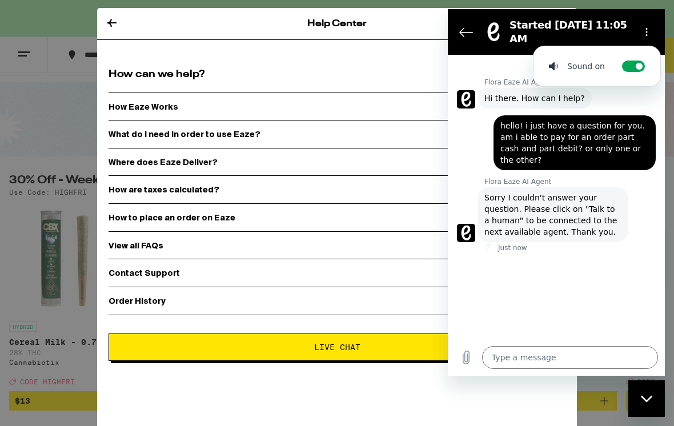
click at [642, 30] on icon "Options menu" at bounding box center [646, 31] width 9 height 9
click at [452, 30] on section "Started [DATE] 11:05 AM Sound on Toggle sound notifications" at bounding box center [556, 32] width 217 height 46
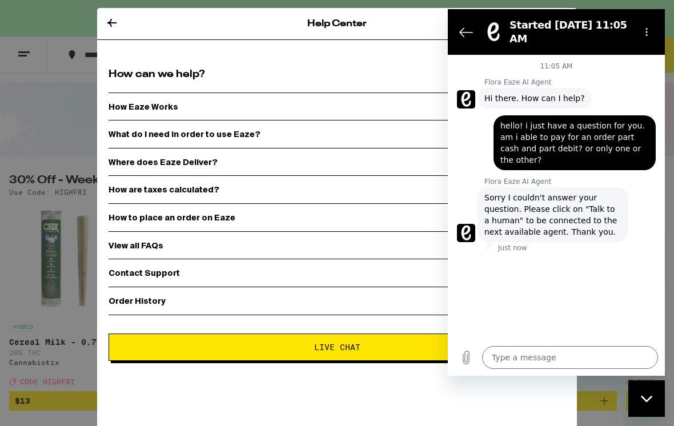
click at [472, 31] on icon "Back to the conversation list" at bounding box center [466, 32] width 14 height 14
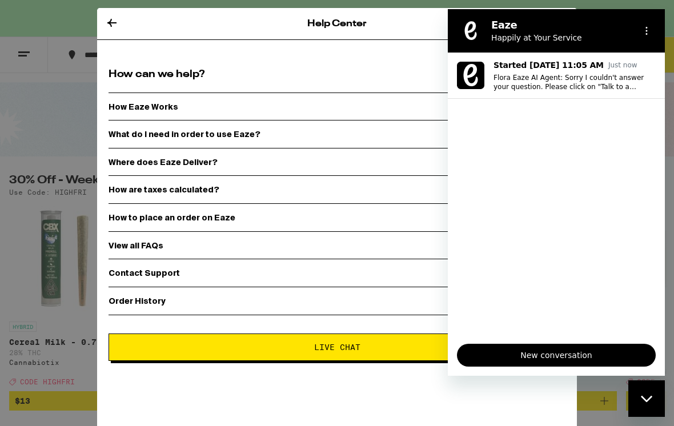
click at [552, 362] on span "New conversation" at bounding box center [556, 355] width 179 height 14
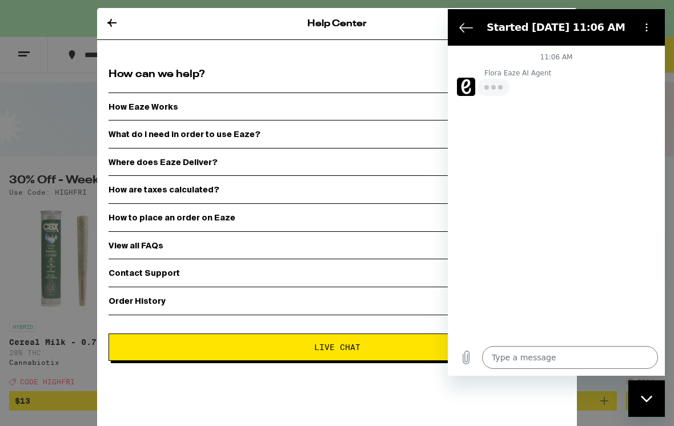
click at [648, 30] on icon "Options menu" at bounding box center [646, 27] width 9 height 9
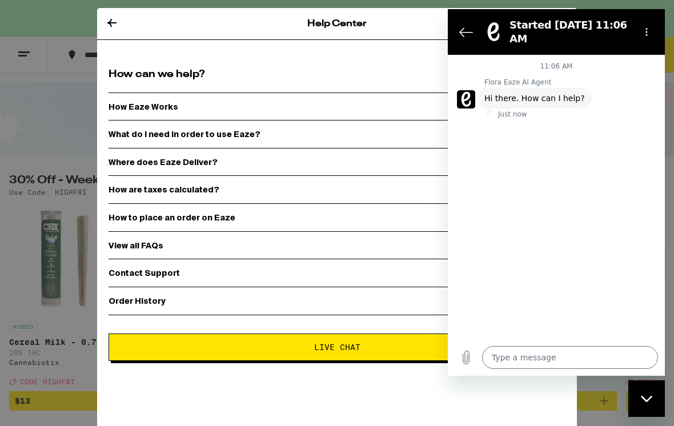
click at [528, 49] on section "Started [DATE] 11:06 AM Sound on Toggle sound notifications" at bounding box center [556, 32] width 217 height 46
click at [569, 369] on textarea at bounding box center [570, 357] width 176 height 23
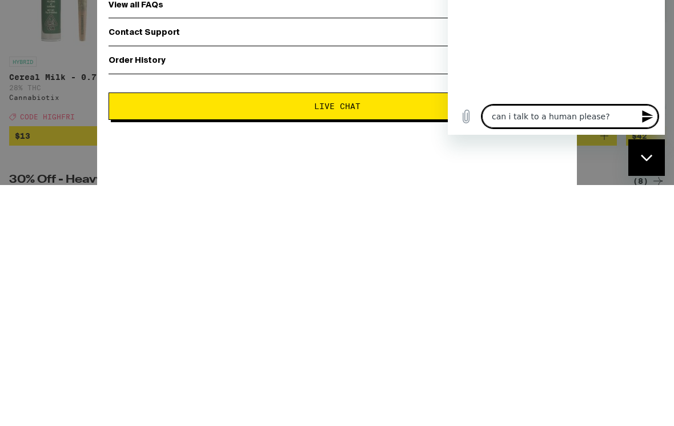
click at [641, 123] on icon "Send message" at bounding box center [648, 117] width 14 height 14
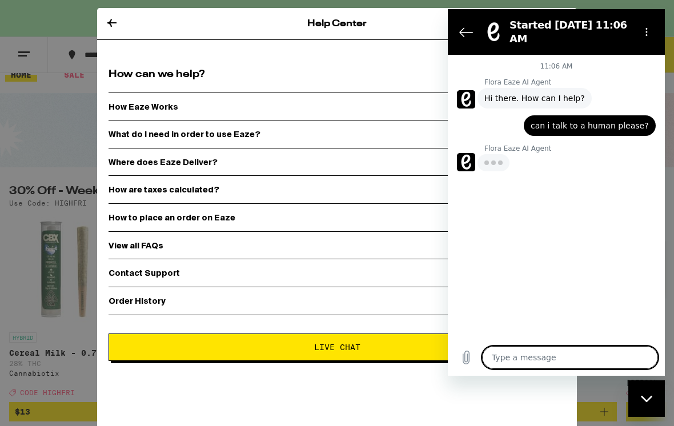
scroll to position [0, 0]
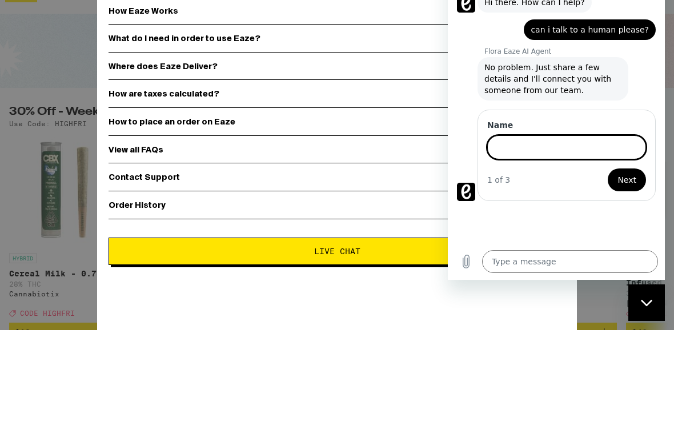
click at [565, 147] on input "Name" at bounding box center [566, 147] width 159 height 24
click at [622, 178] on span "Next" at bounding box center [626, 180] width 19 height 14
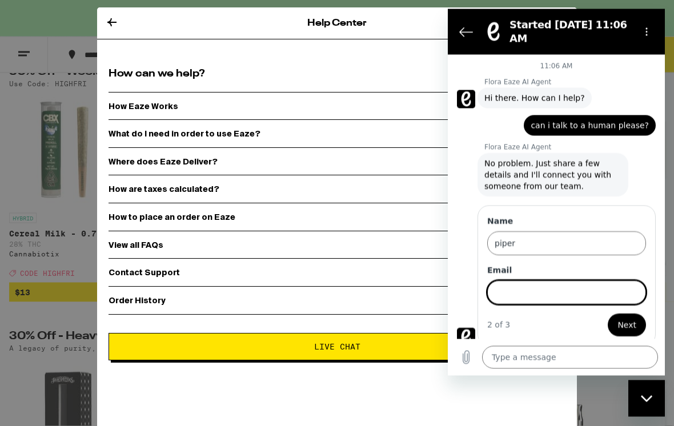
scroll to position [144, 0]
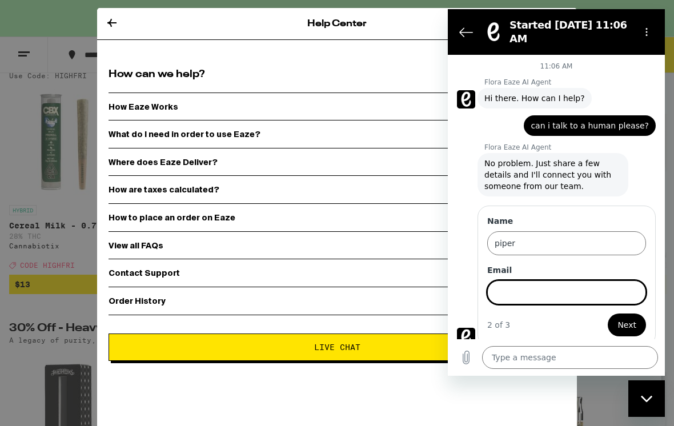
click at [591, 294] on input "Email" at bounding box center [566, 292] width 159 height 24
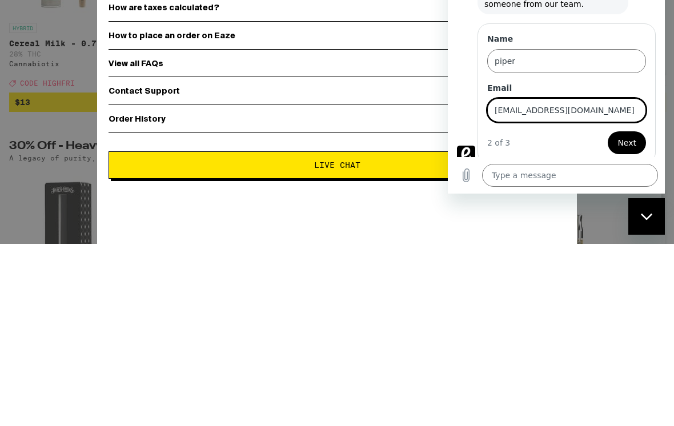
click at [630, 143] on span "Next" at bounding box center [626, 143] width 19 height 14
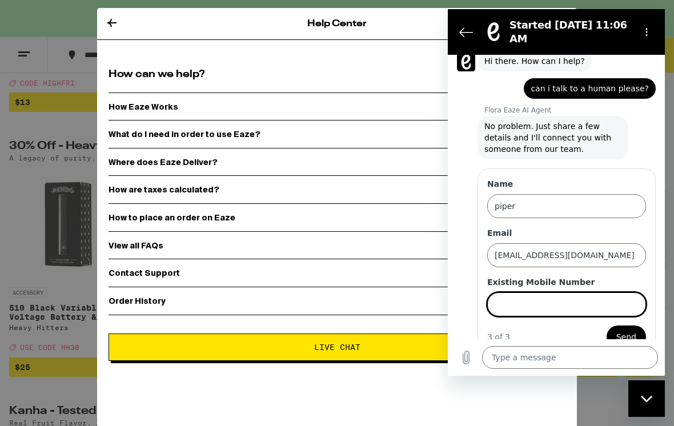
scroll to position [39, 0]
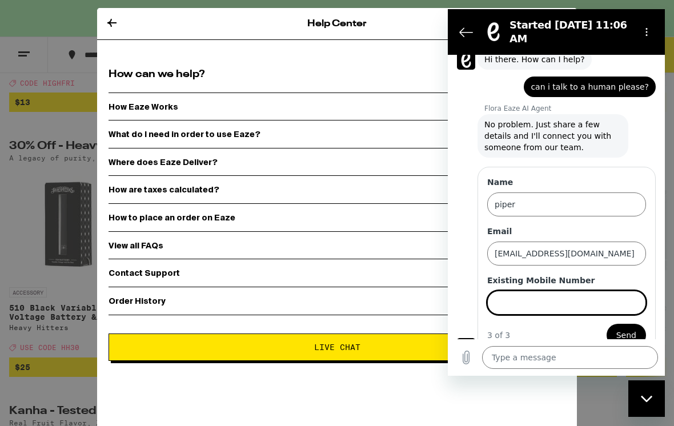
click at [587, 307] on input "Existing Mobile Number" at bounding box center [566, 303] width 159 height 24
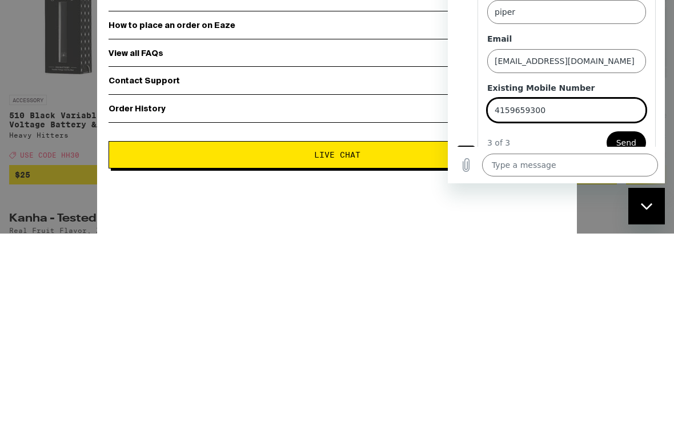
scroll to position [518, 0]
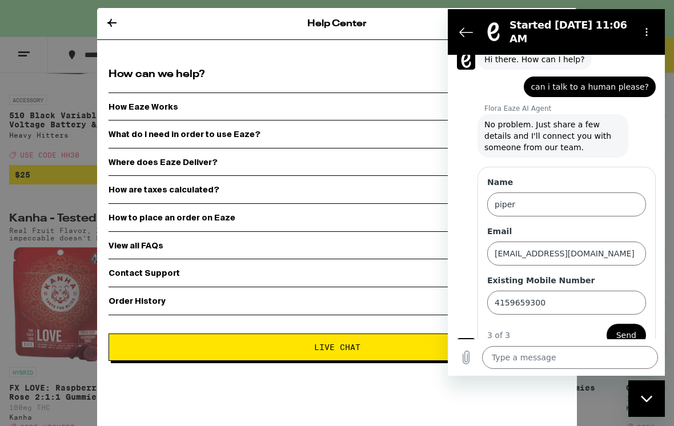
click at [629, 333] on span "Send" at bounding box center [626, 335] width 20 height 14
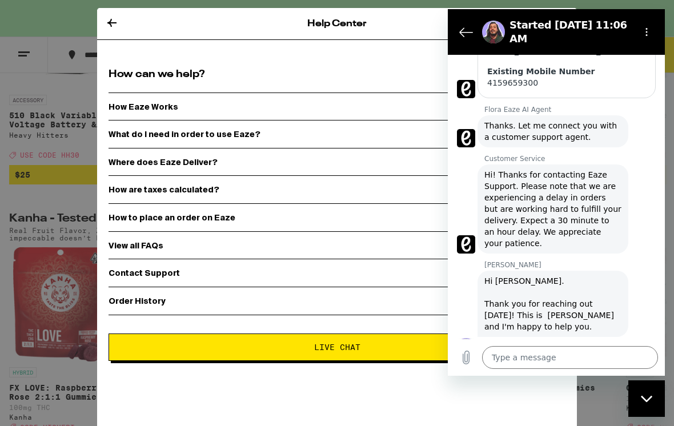
scroll to position [222, 0]
click at [565, 369] on textarea at bounding box center [570, 357] width 176 height 23
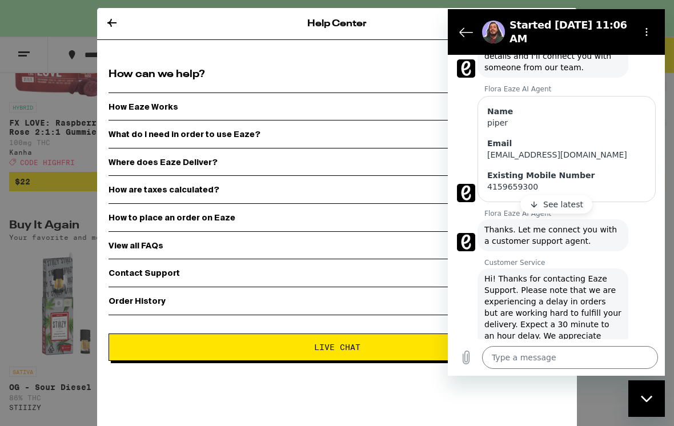
scroll to position [149, 0]
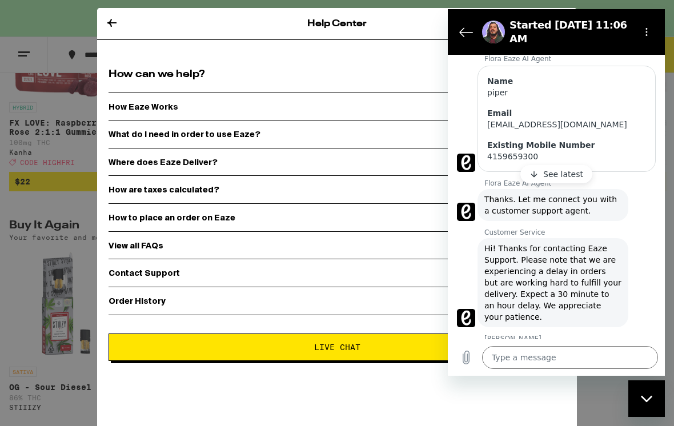
click at [566, 369] on textarea at bounding box center [570, 357] width 176 height 23
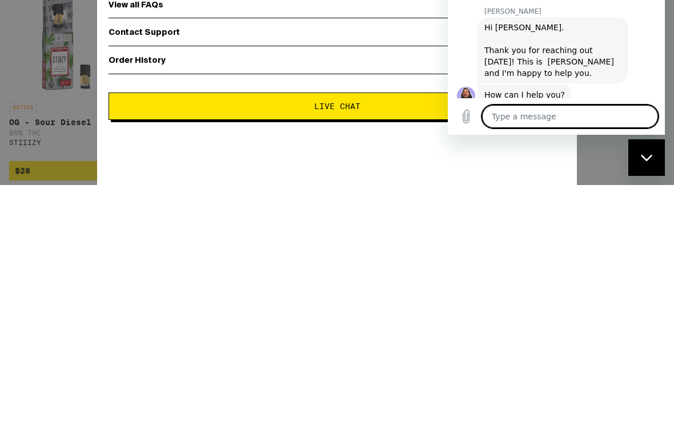
scroll to position [238, 0]
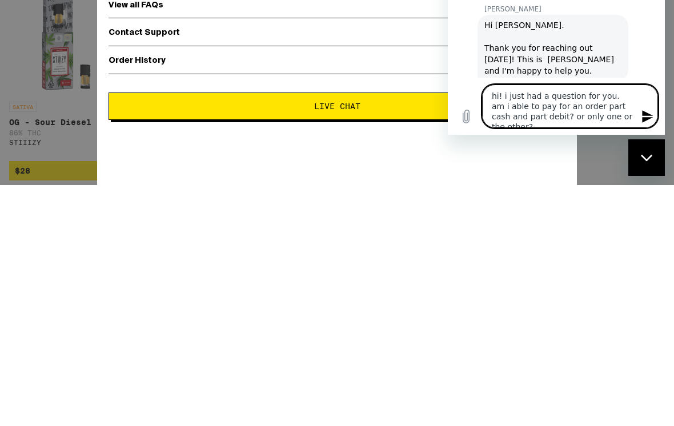
click at [649, 123] on icon "Send message" at bounding box center [647, 116] width 11 height 13
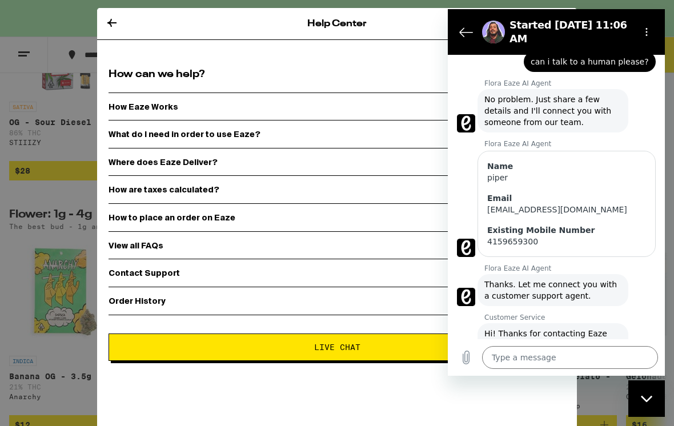
scroll to position [-2, 0]
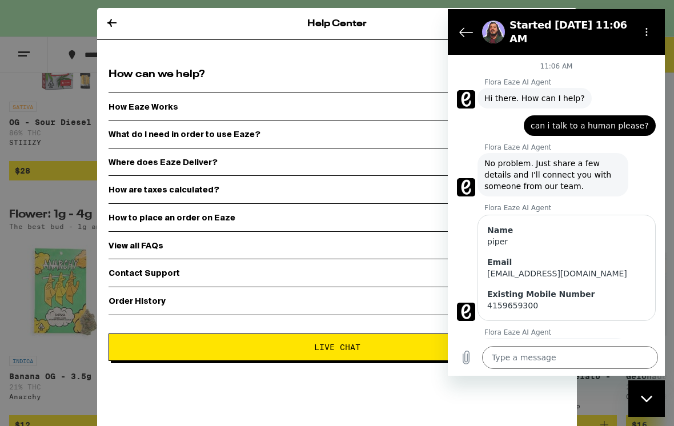
click at [470, 37] on icon "Back to the conversation list" at bounding box center [466, 32] width 14 height 14
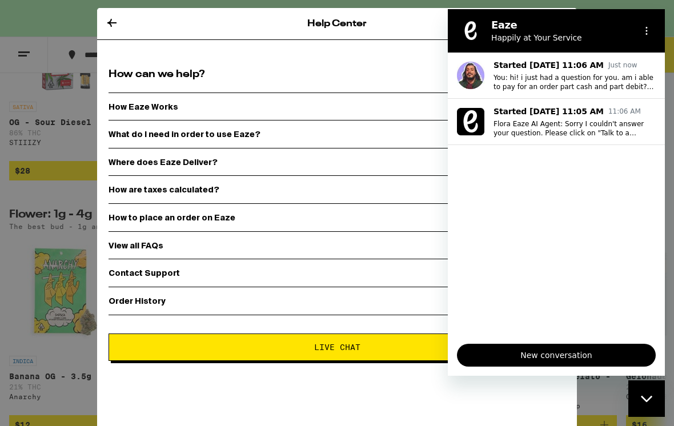
click at [618, 78] on p "You: hi! i just had a question for you. am i able to pay for an order part cash…" at bounding box center [574, 82] width 162 height 18
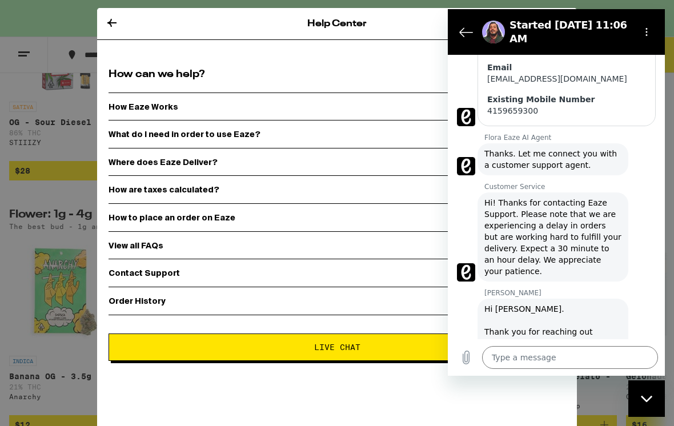
scroll to position [195, 0]
click at [461, 31] on icon "Back to the conversation list" at bounding box center [466, 32] width 13 height 9
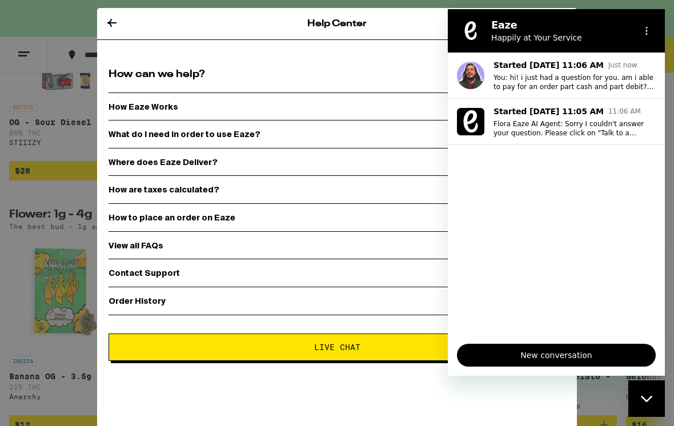
click at [633, 83] on p "You: hi! i just had a question for you. am i able to pay for an order part cash…" at bounding box center [574, 82] width 162 height 18
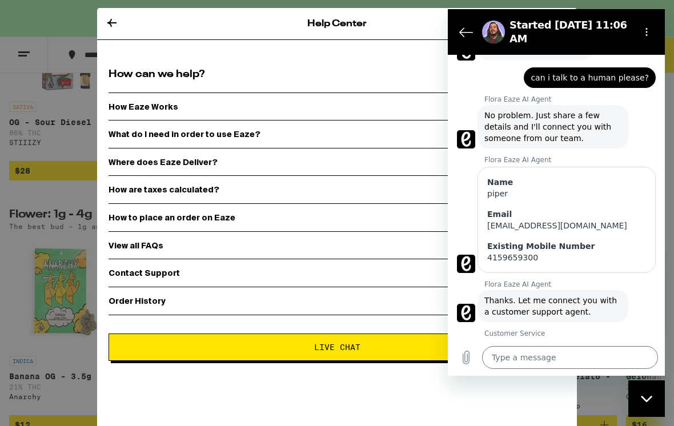
scroll to position [58, 0]
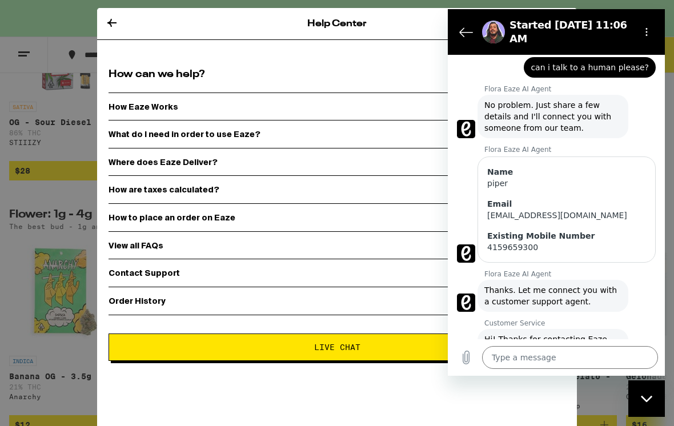
click at [655, 34] on button "Options menu" at bounding box center [646, 32] width 23 height 23
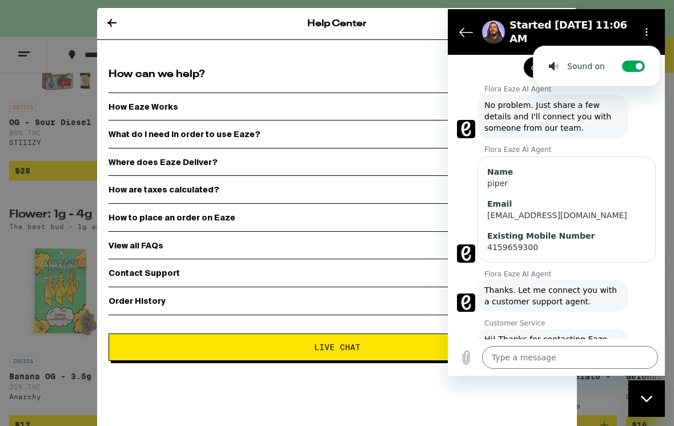
click at [589, 129] on span "No problem. Just share a few details and I'll connect you with someone from our…" at bounding box center [552, 116] width 137 height 34
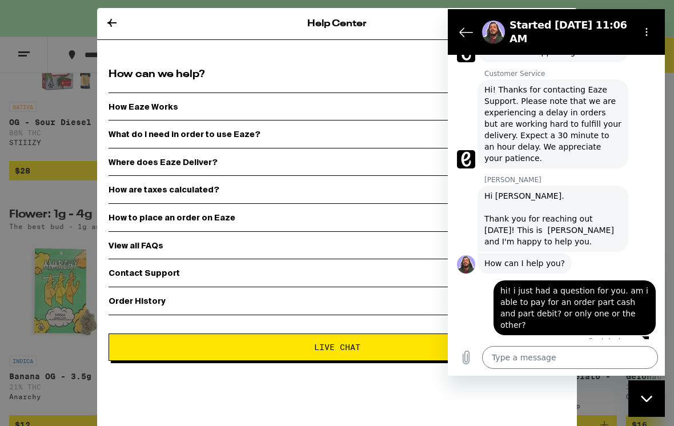
scroll to position [0, 0]
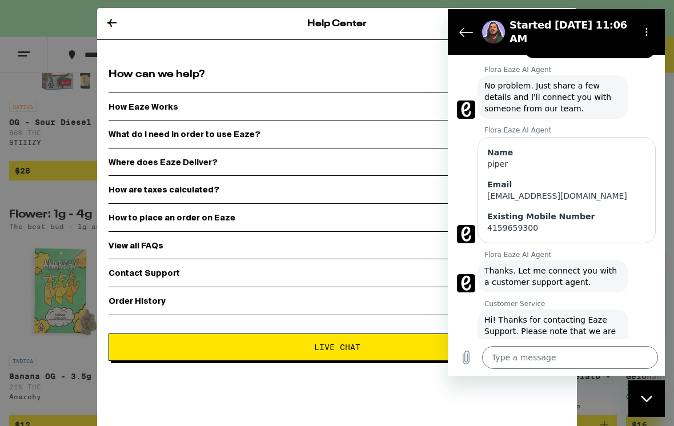
click at [464, 30] on icon "Back to the conversation list" at bounding box center [466, 32] width 14 height 14
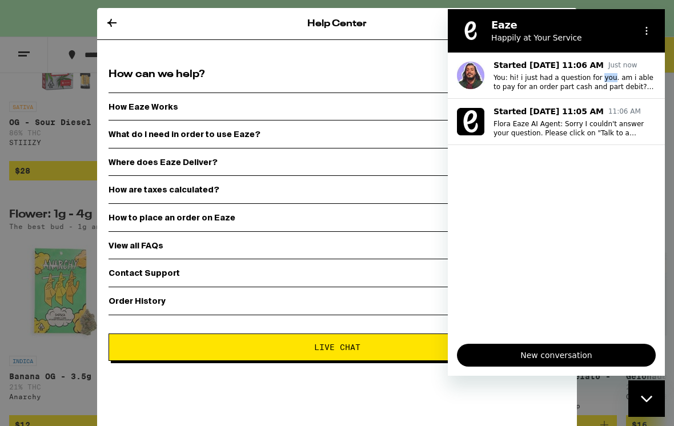
click at [564, 79] on p "You: hi! i just had a question for you. am i able to pay for an order part cash…" at bounding box center [574, 82] width 162 height 18
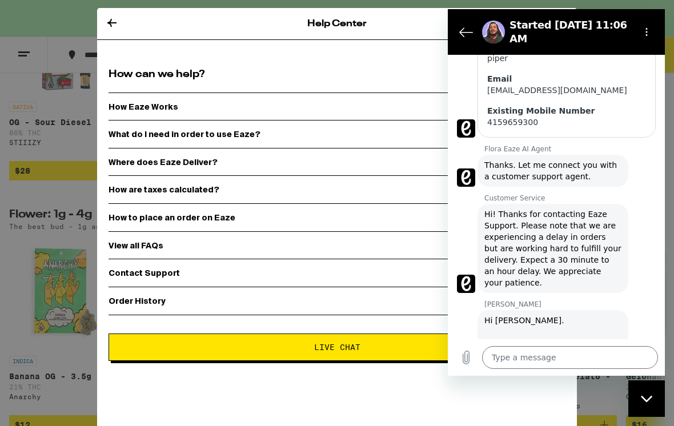
scroll to position [182, 0]
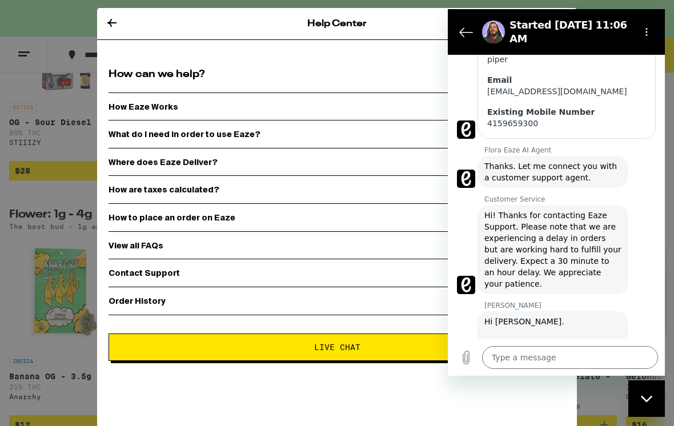
click at [593, 128] on div "4159659300" at bounding box center [566, 123] width 159 height 11
click at [580, 160] on div "Flora Eaze AI Agent says: Thanks. Let me connect you with a customer support ag…" at bounding box center [552, 172] width 151 height 32
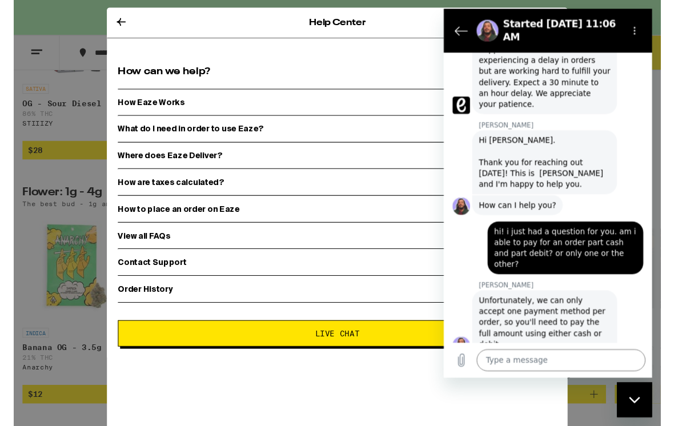
scroll to position [360, 0]
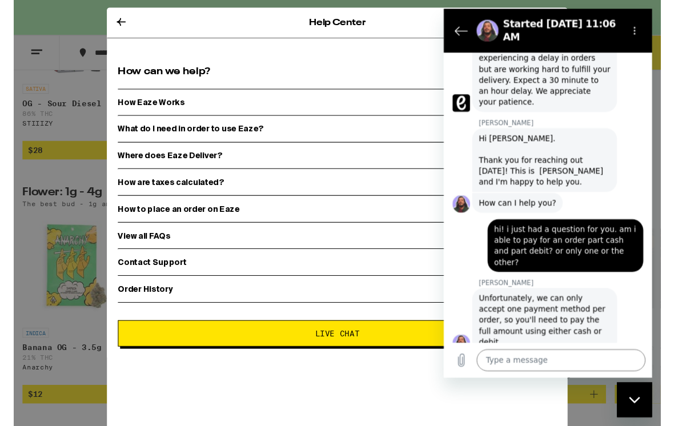
click at [538, 374] on textarea at bounding box center [565, 374] width 176 height 23
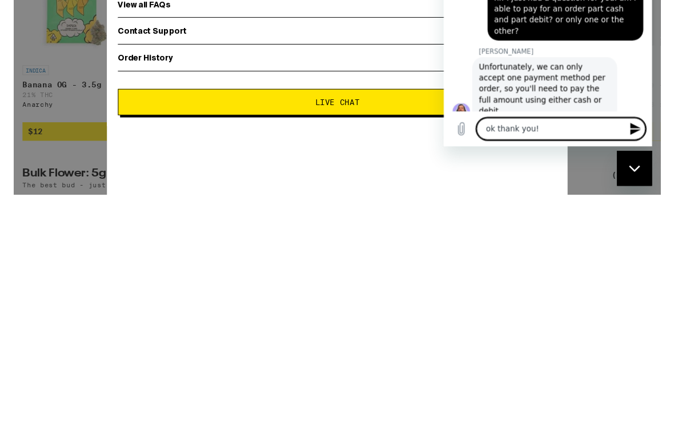
click at [638, 128] on div "Type a message ok thank you! x" at bounding box center [551, 144] width 217 height 37
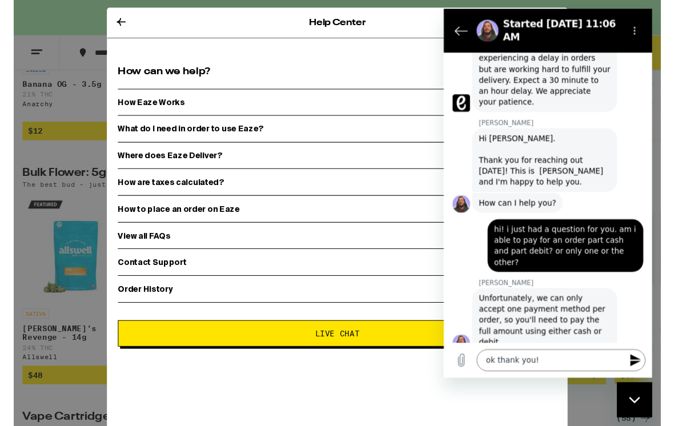
click at [649, 379] on icon "Send message" at bounding box center [643, 375] width 14 height 14
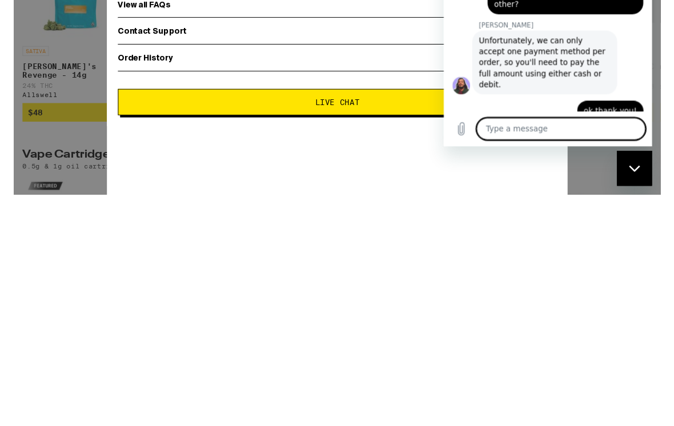
scroll to position [1611, 0]
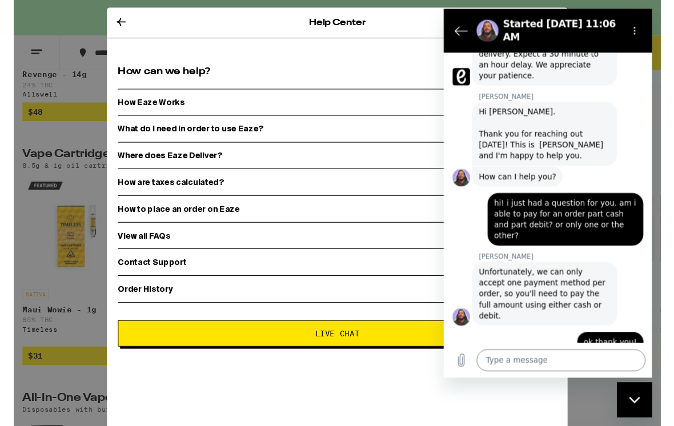
click at [466, 21] on button "Back to the conversation list" at bounding box center [461, 31] width 23 height 23
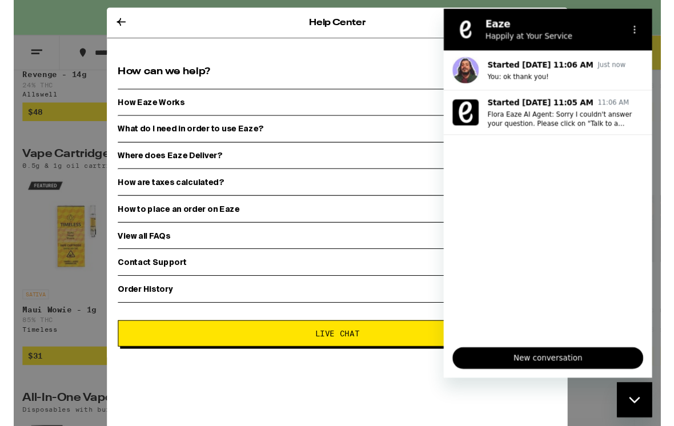
click at [651, 27] on button "Options menu" at bounding box center [641, 30] width 23 height 23
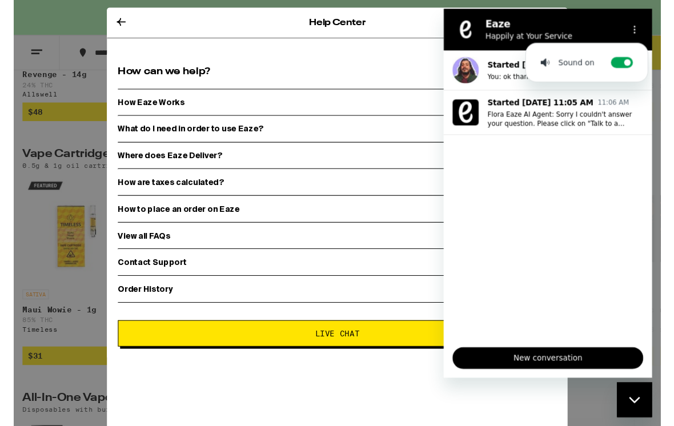
click at [392, 273] on div "Contact Support" at bounding box center [336, 273] width 457 height 29
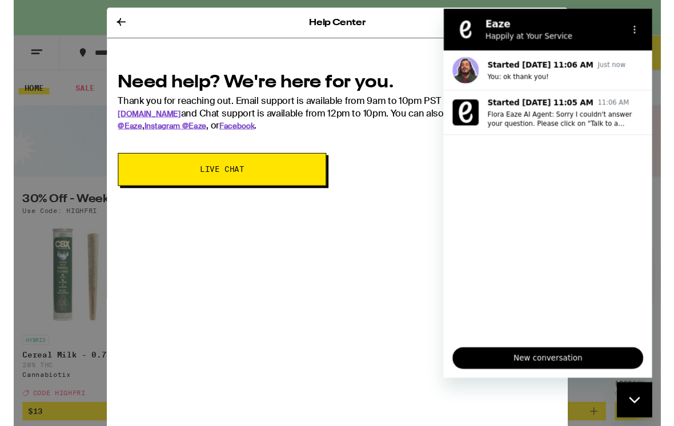
click at [110, 31] on button at bounding box center [112, 23] width 14 height 15
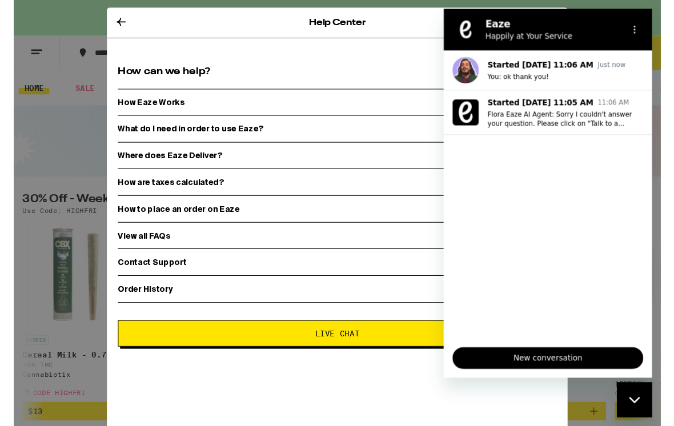
scroll to position [1611, 0]
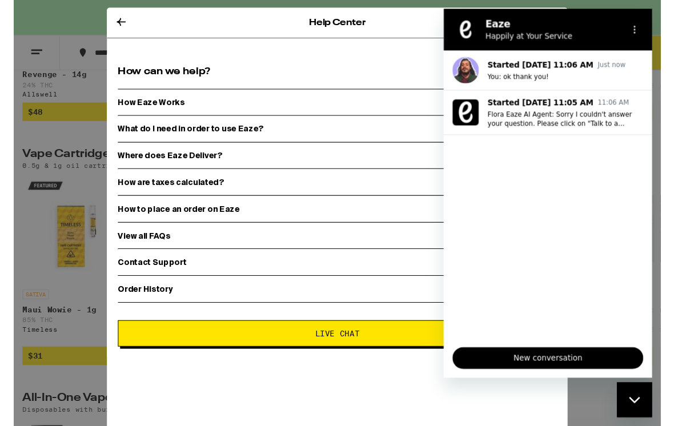
click at [629, 403] on icon "Close messaging window" at bounding box center [635, 400] width 12 height 7
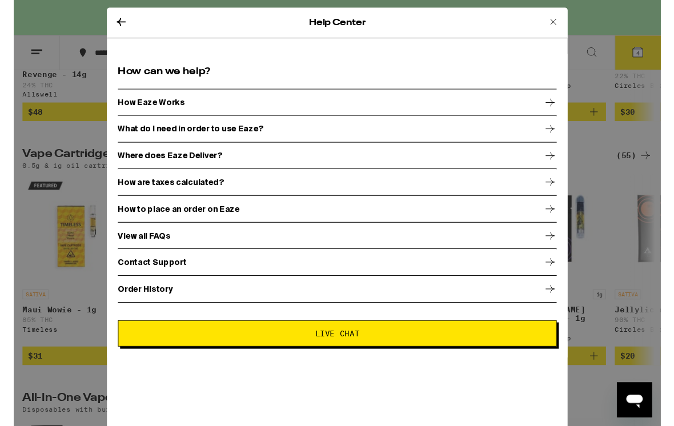
click at [126, 27] on div "Help Center" at bounding box center [337, 24] width 480 height 32
click at [111, 24] on icon at bounding box center [112, 23] width 14 height 14
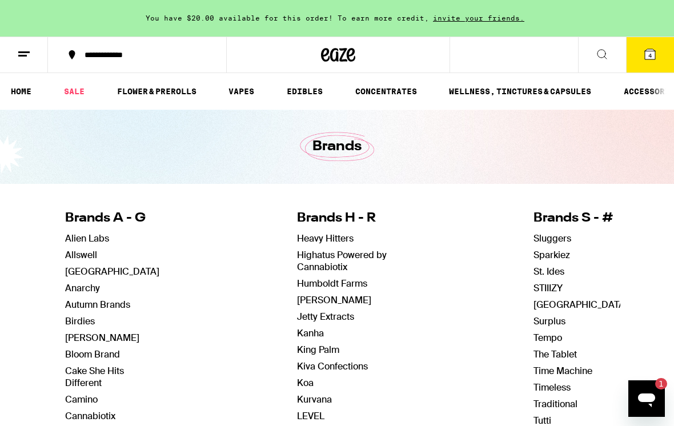
click at [649, 396] on icon "Open messaging window, 1 unread message" at bounding box center [646, 400] width 17 height 14
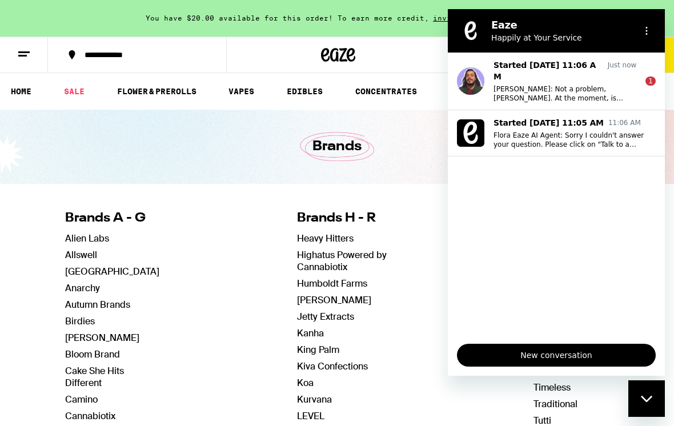
click at [621, 90] on p "[PERSON_NAME]: Not a problem, [PERSON_NAME]. At the moment, is there anything e…" at bounding box center [564, 94] width 143 height 18
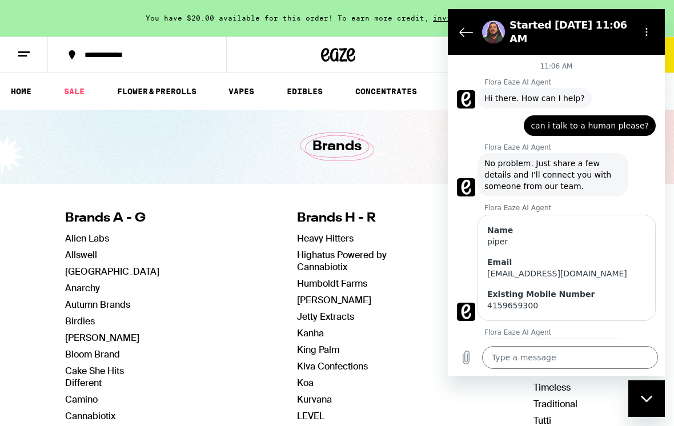
scroll to position [466, 0]
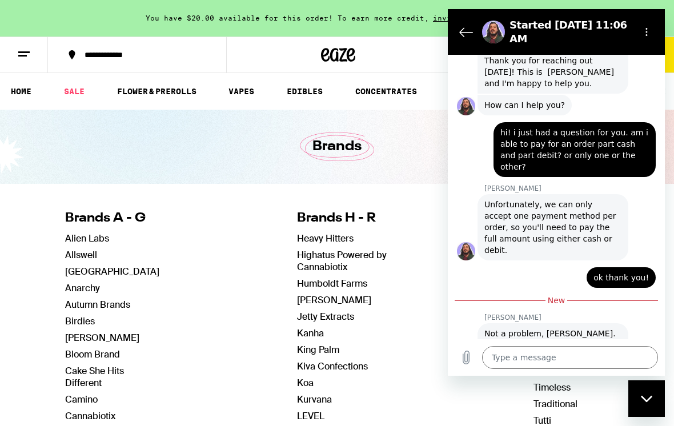
click at [585, 369] on textarea at bounding box center [570, 357] width 176 height 23
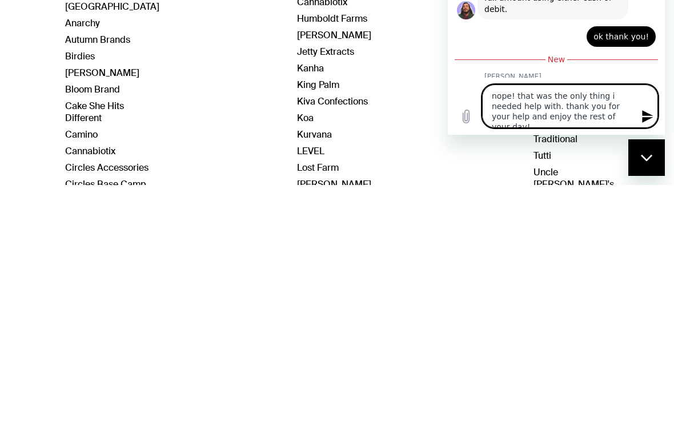
click at [652, 123] on icon "Send message" at bounding box center [648, 117] width 14 height 14
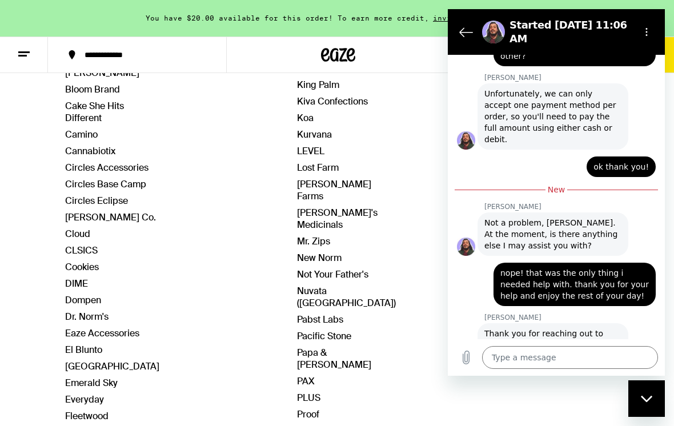
scroll to position [577, 0]
click at [460, 28] on icon "Back to the conversation list" at bounding box center [466, 32] width 14 height 14
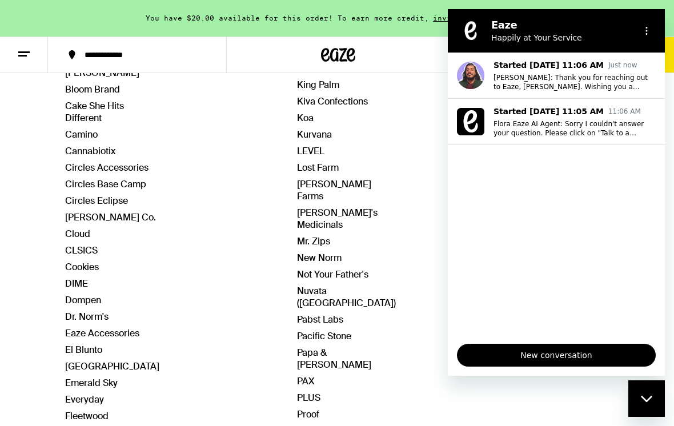
click at [655, 386] on div "Close messaging window" at bounding box center [646, 398] width 34 height 34
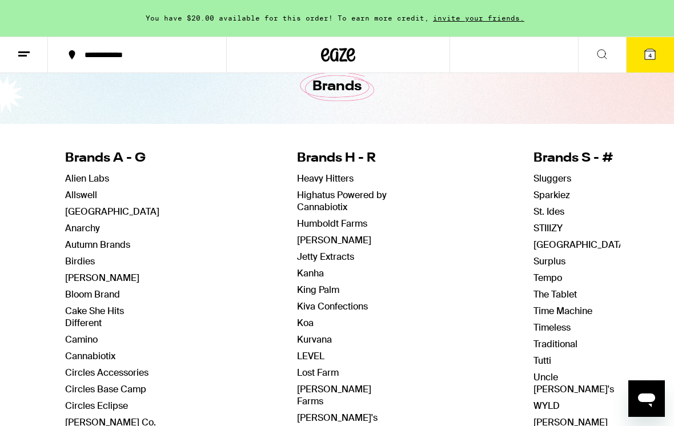
scroll to position [0, 0]
